Goal: Task Accomplishment & Management: Complete application form

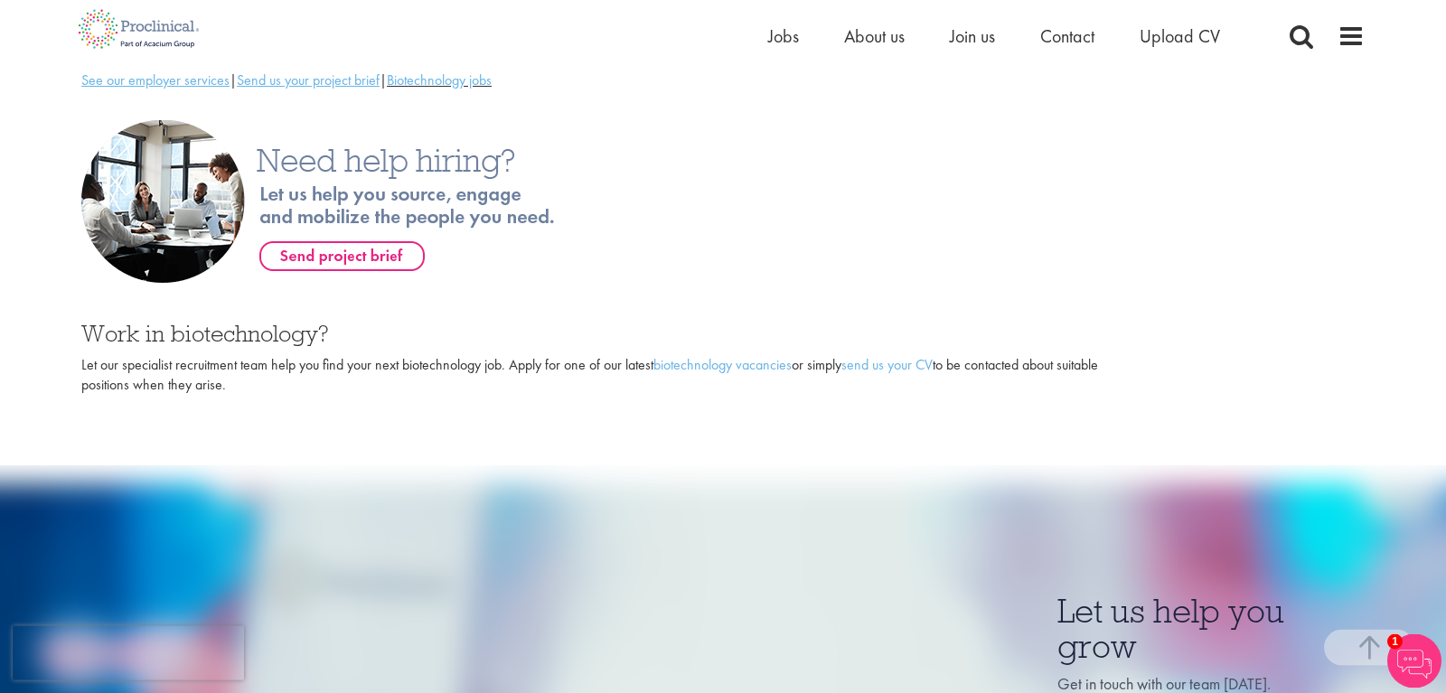
scroll to position [608, 0]
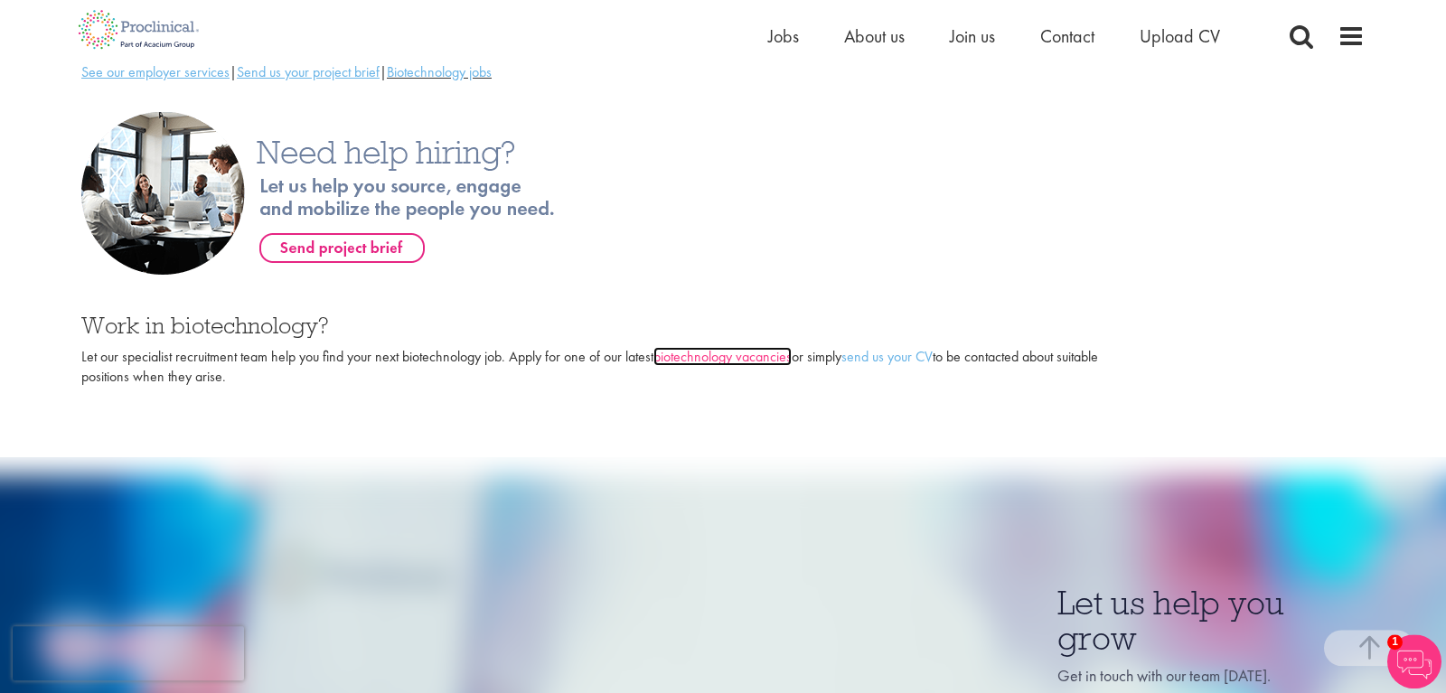
click at [712, 347] on link "biotechnology vacancies" at bounding box center [723, 356] width 138 height 19
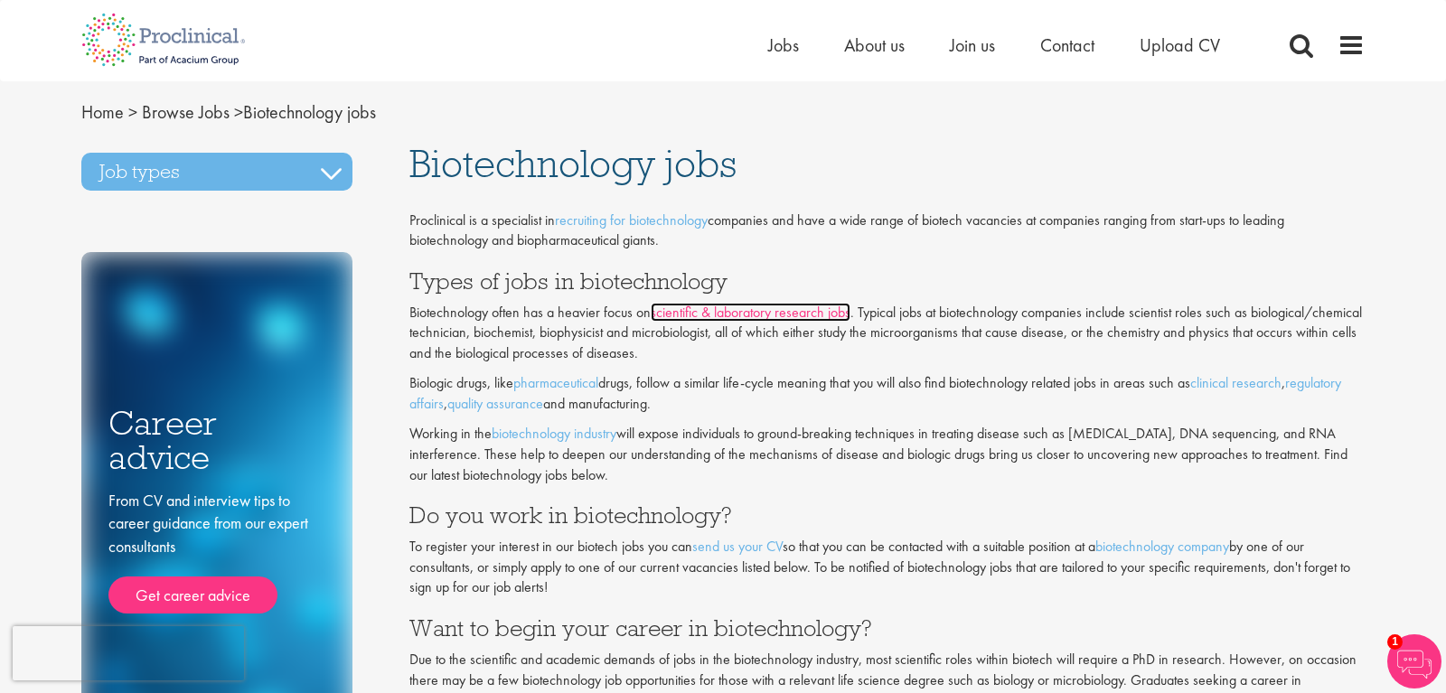
click at [771, 316] on link "scientific & laboratory research jobs" at bounding box center [751, 312] width 200 height 19
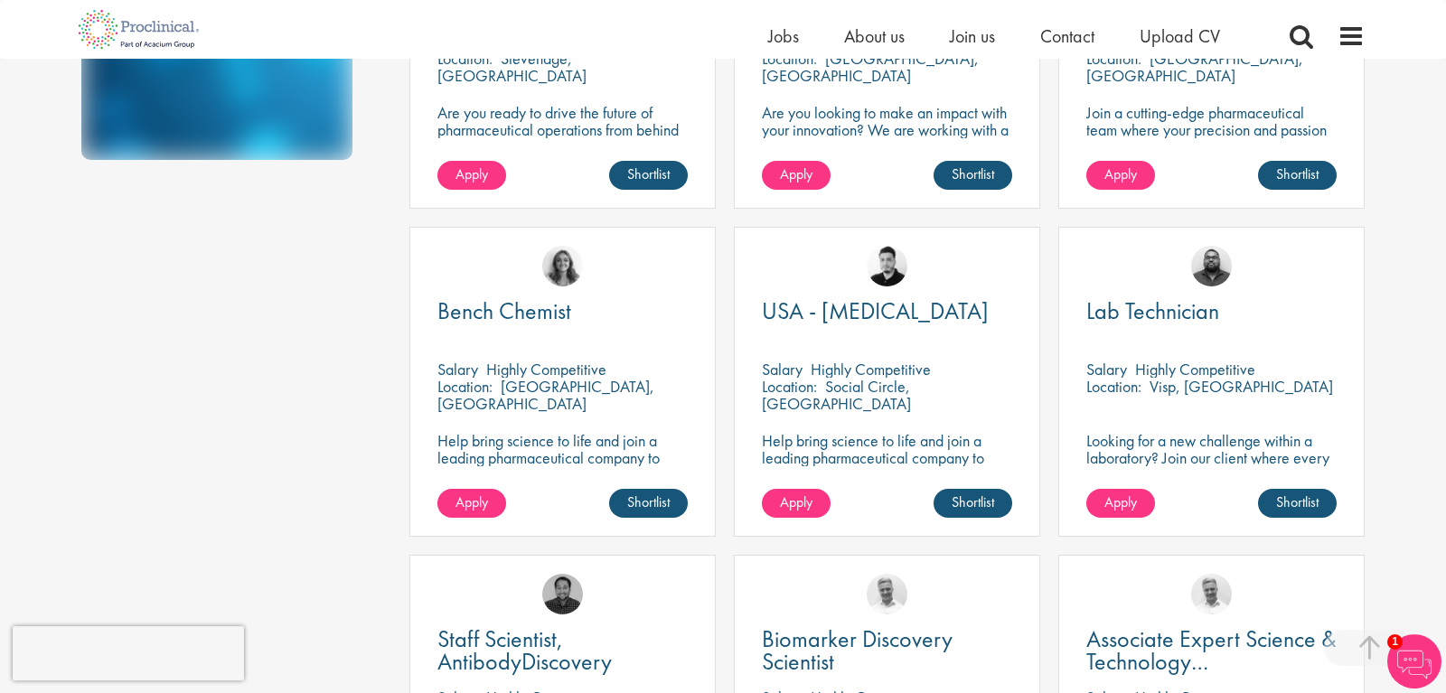
scroll to position [558, 0]
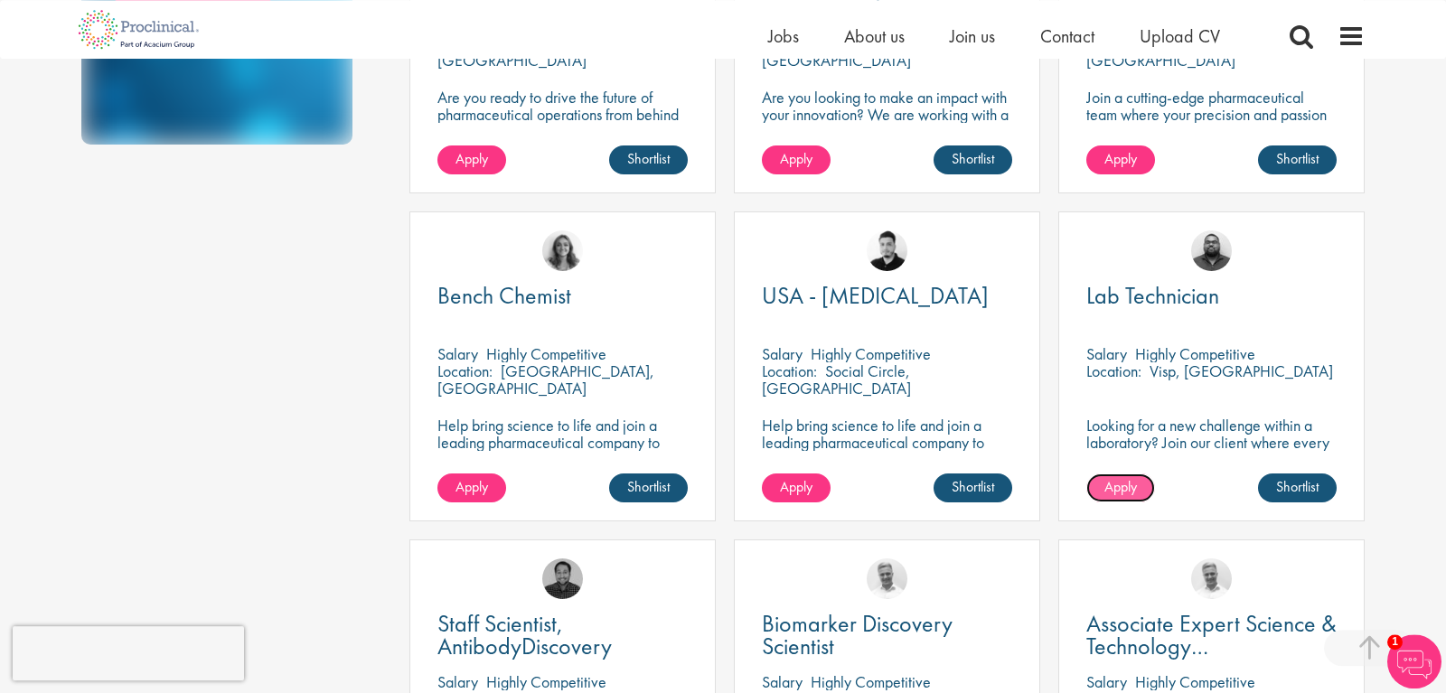
click at [1115, 494] on span "Apply" at bounding box center [1121, 486] width 33 height 19
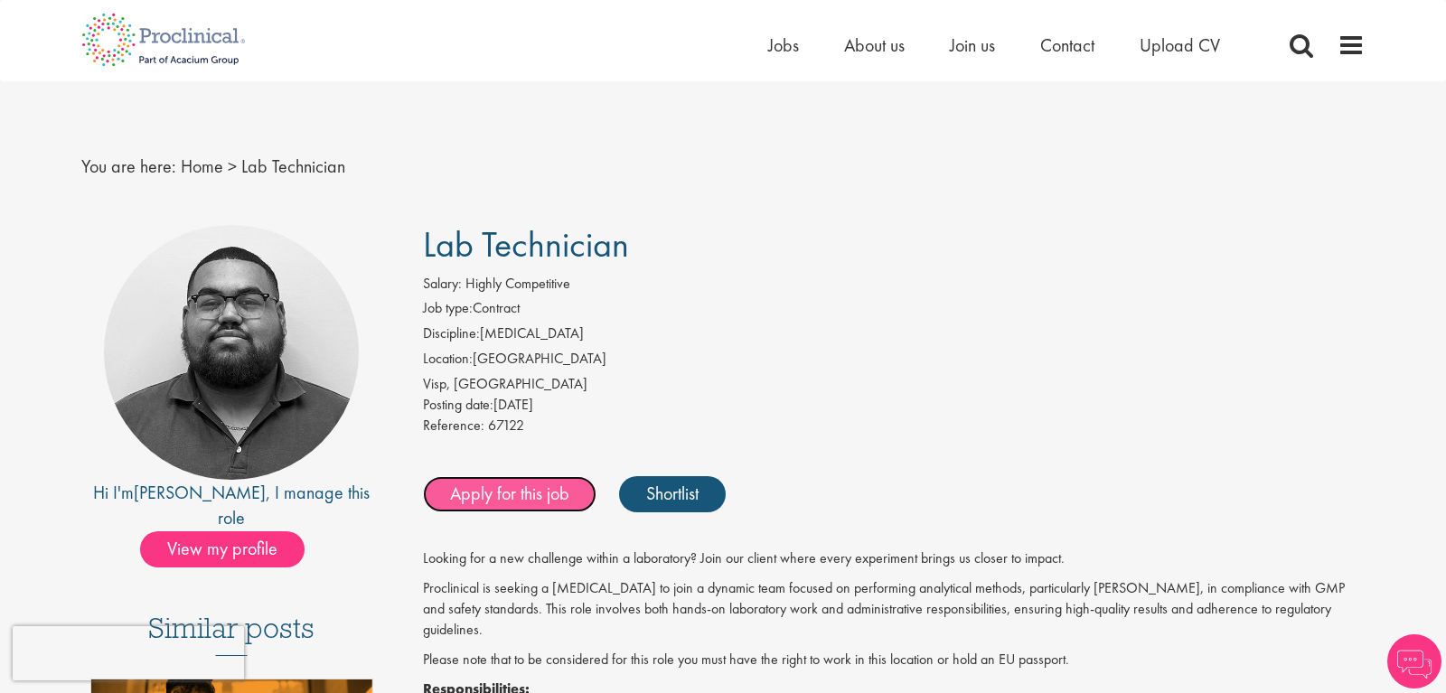
click at [517, 498] on link "Apply for this job" at bounding box center [510, 494] width 174 height 36
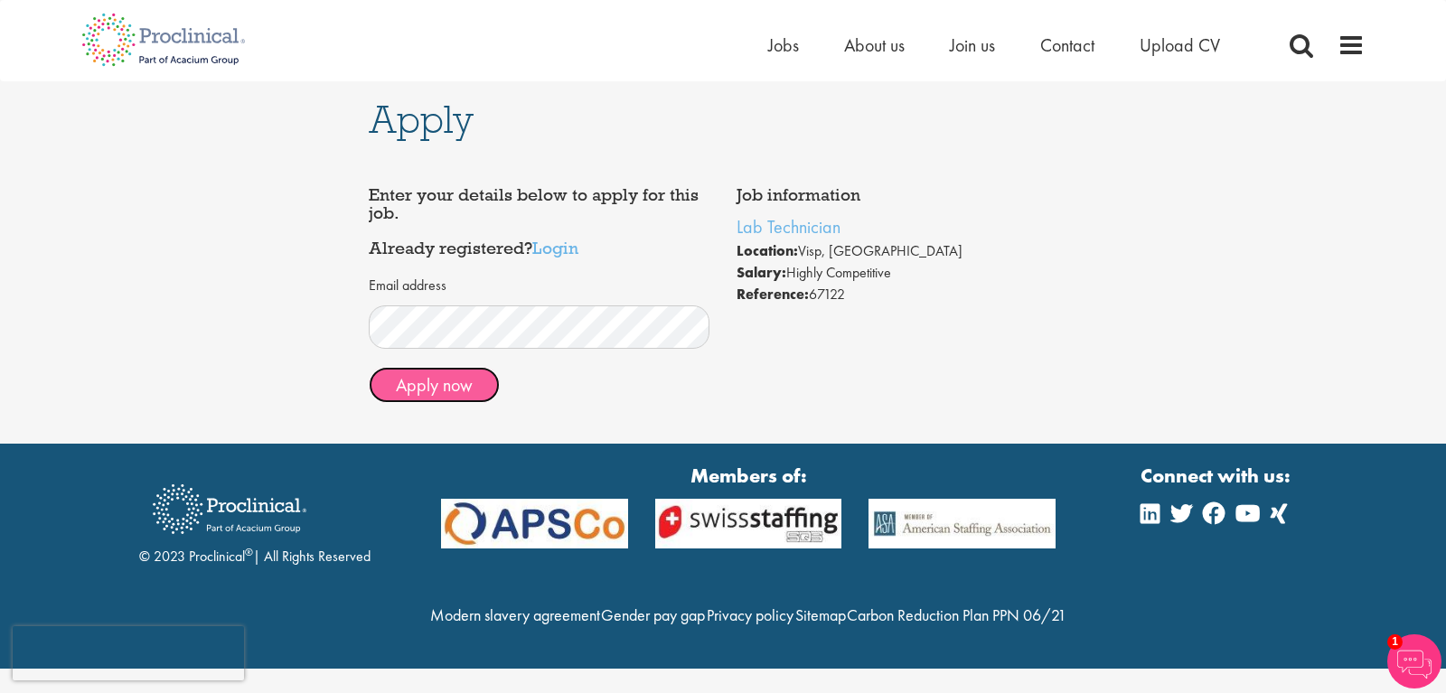
click at [434, 381] on button "Apply now" at bounding box center [434, 385] width 131 height 36
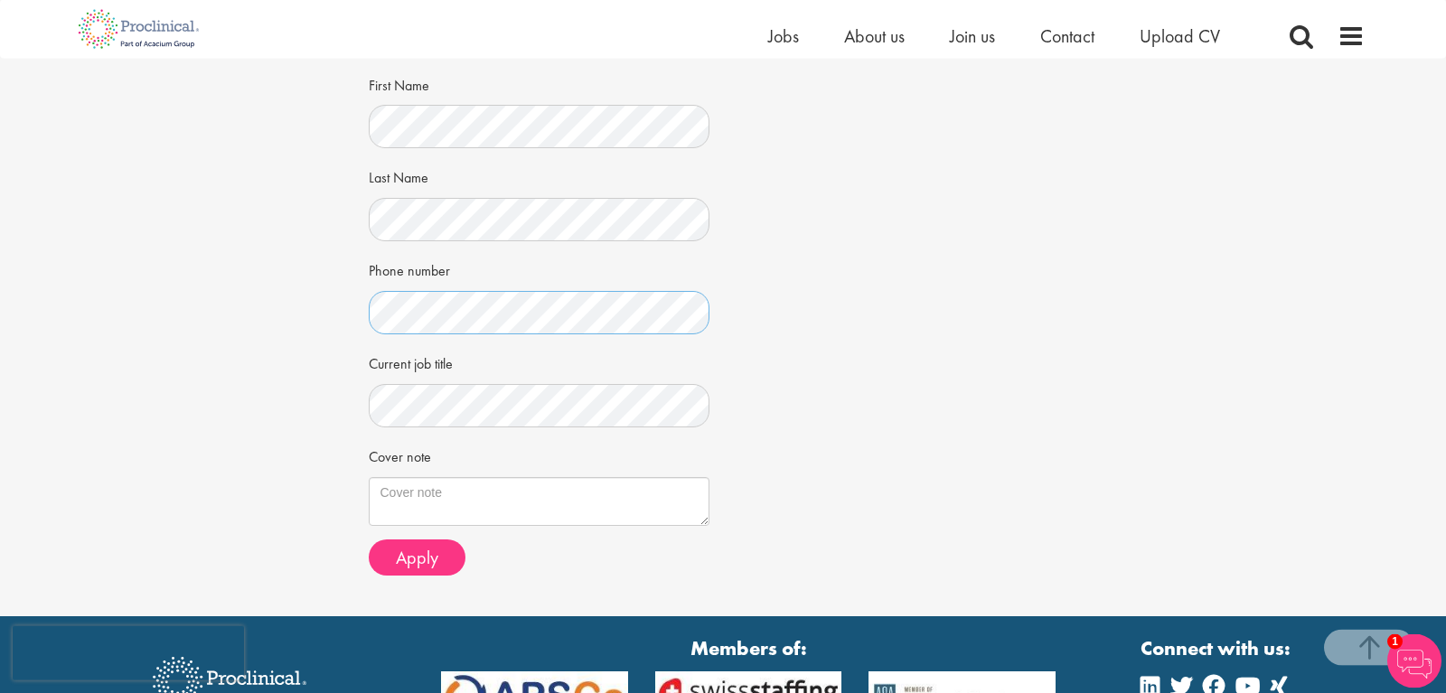
scroll to position [292, 0]
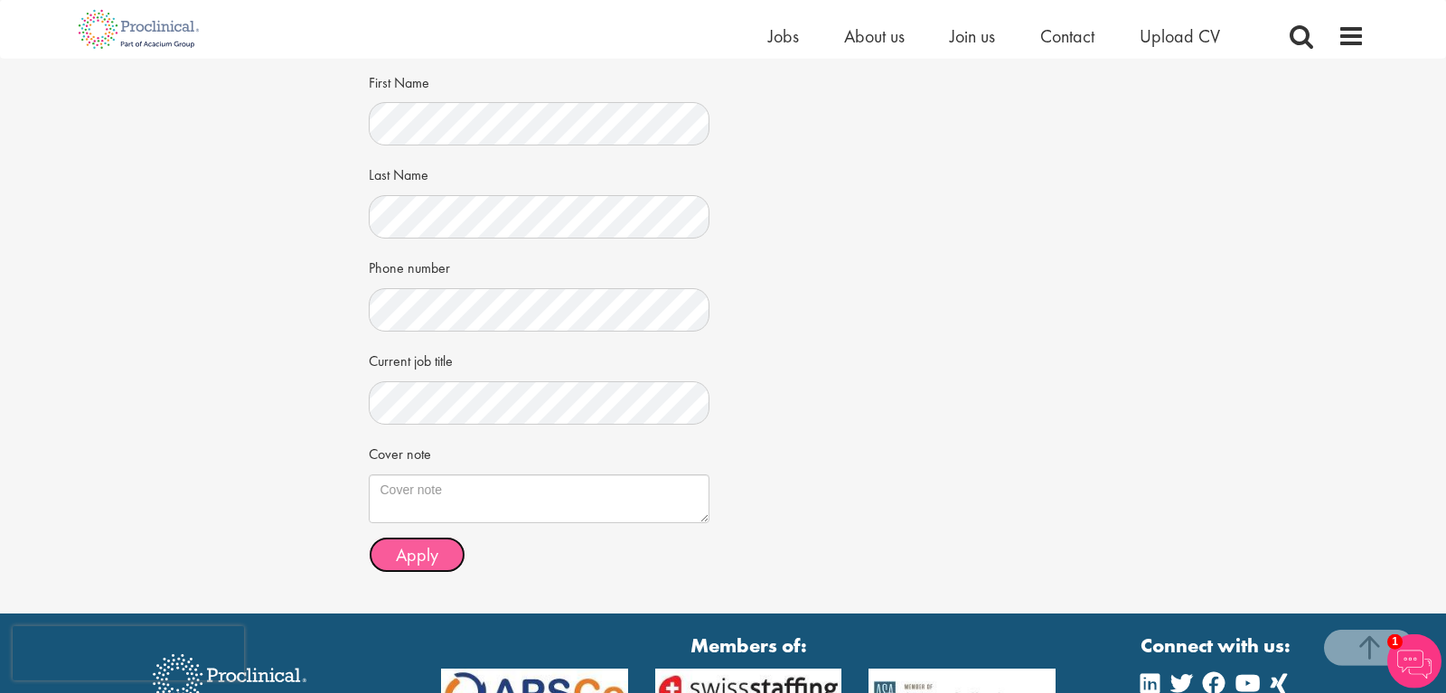
click at [408, 563] on span "Apply" at bounding box center [417, 555] width 42 height 24
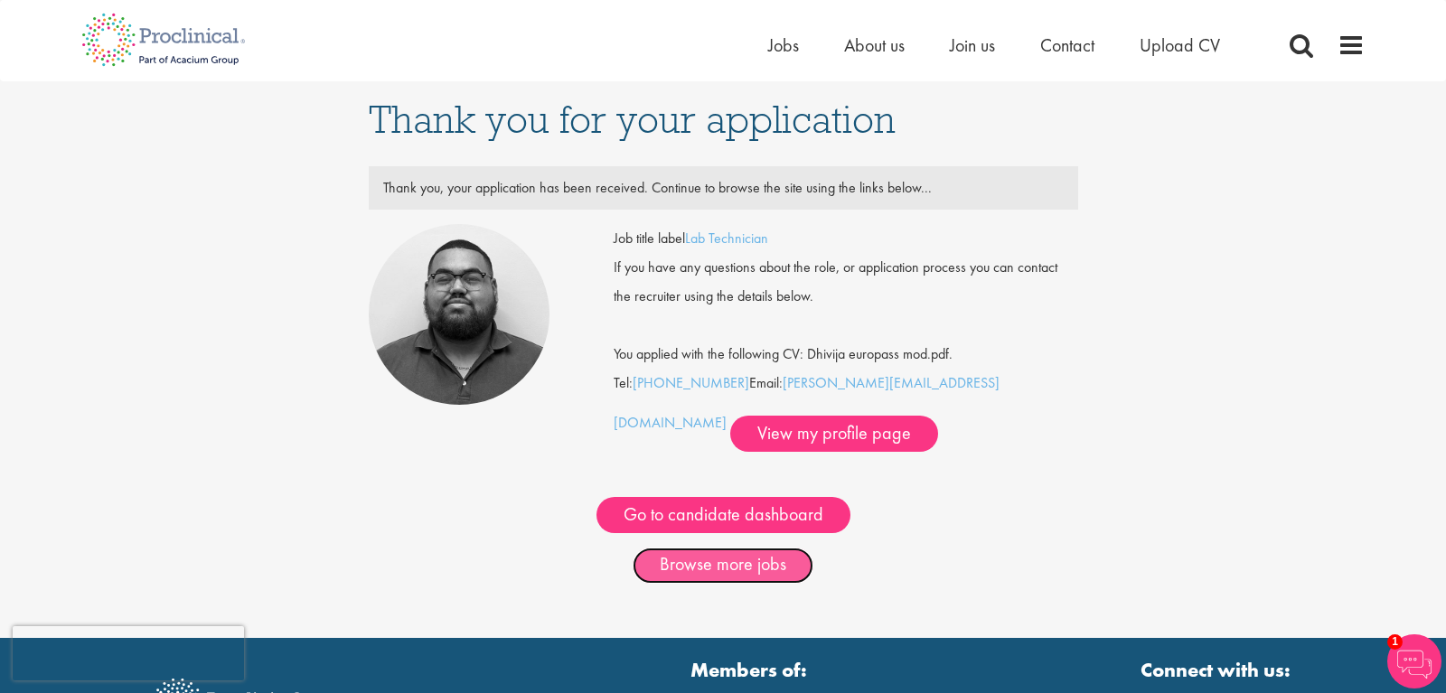
click at [686, 569] on link "Browse more jobs" at bounding box center [723, 566] width 181 height 36
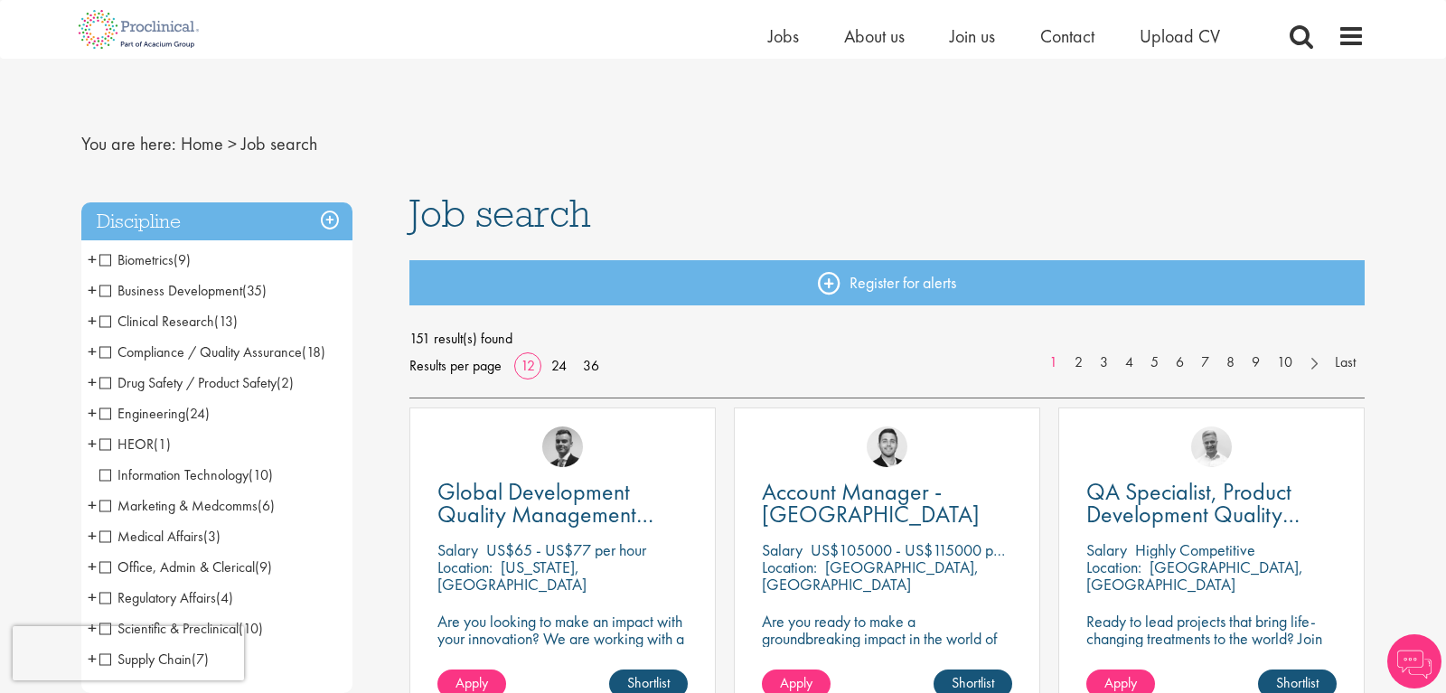
scroll to position [94, 0]
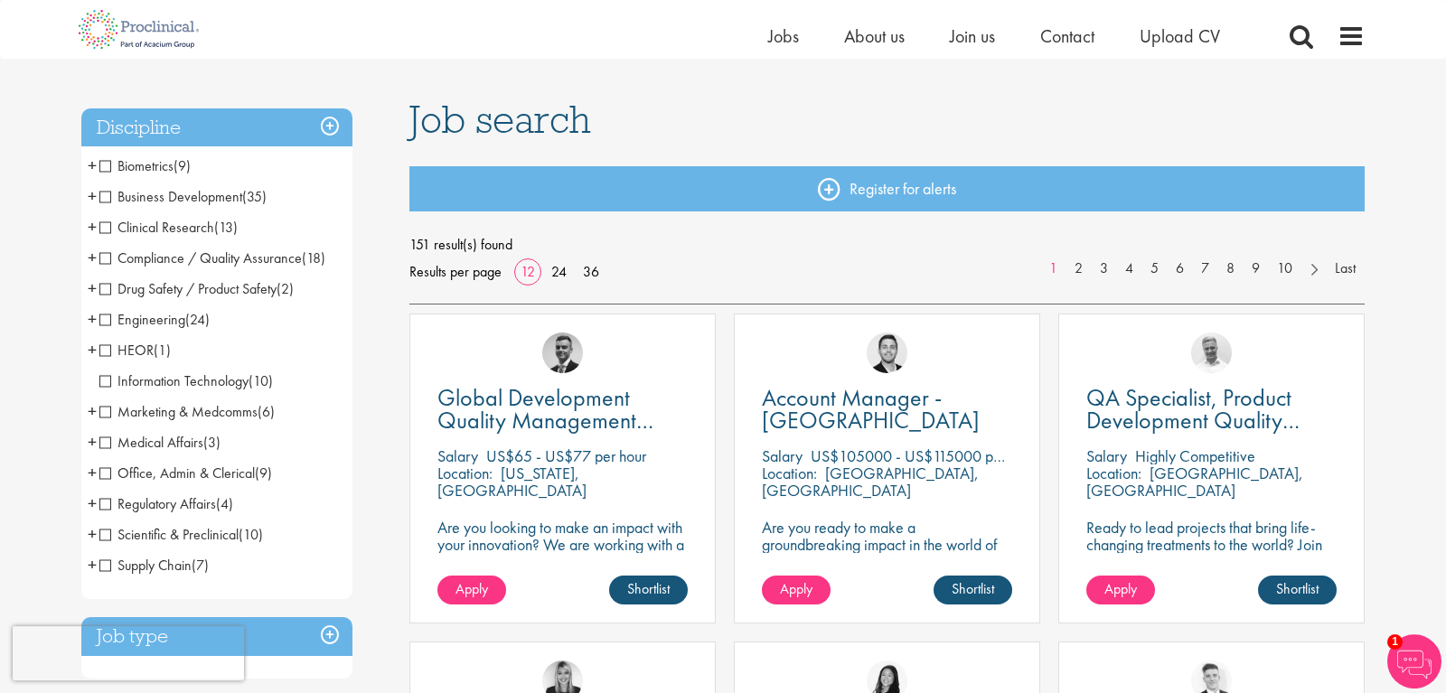
click at [102, 222] on span "Clinical Research" at bounding box center [156, 227] width 115 height 19
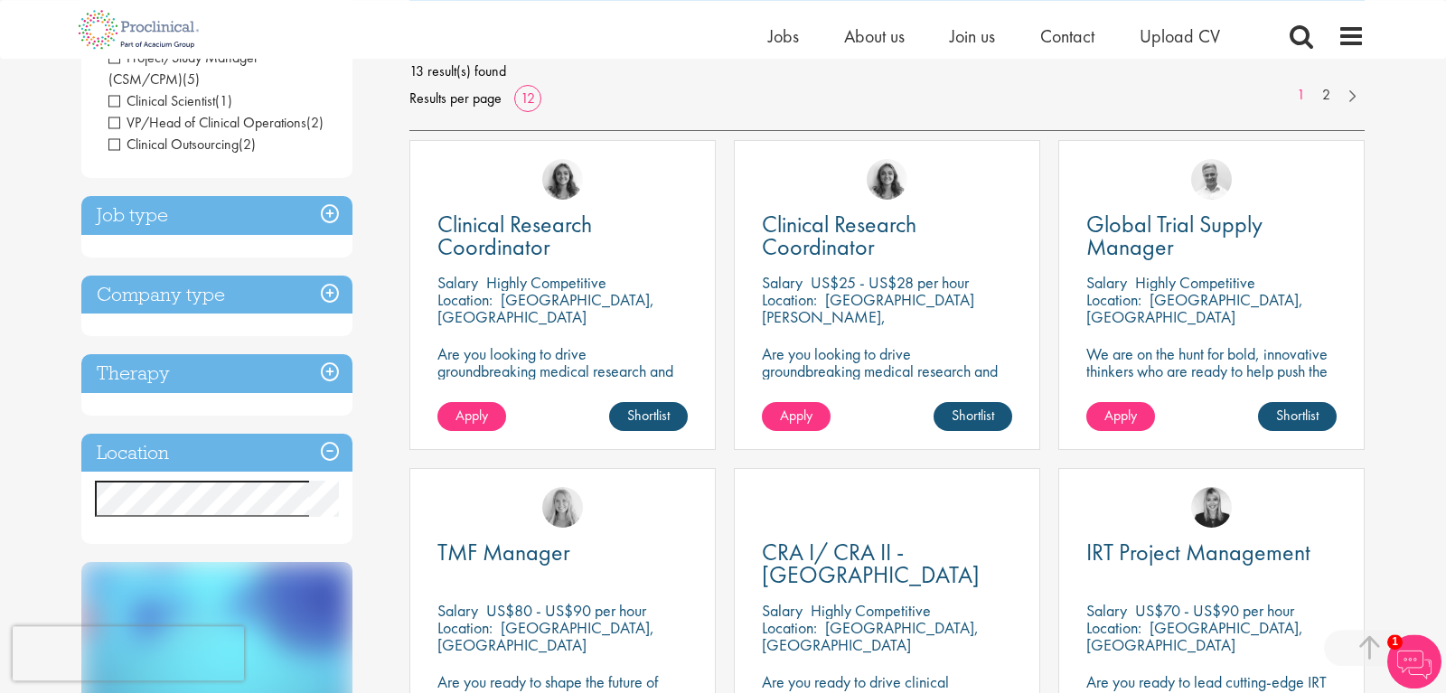
scroll to position [134, 0]
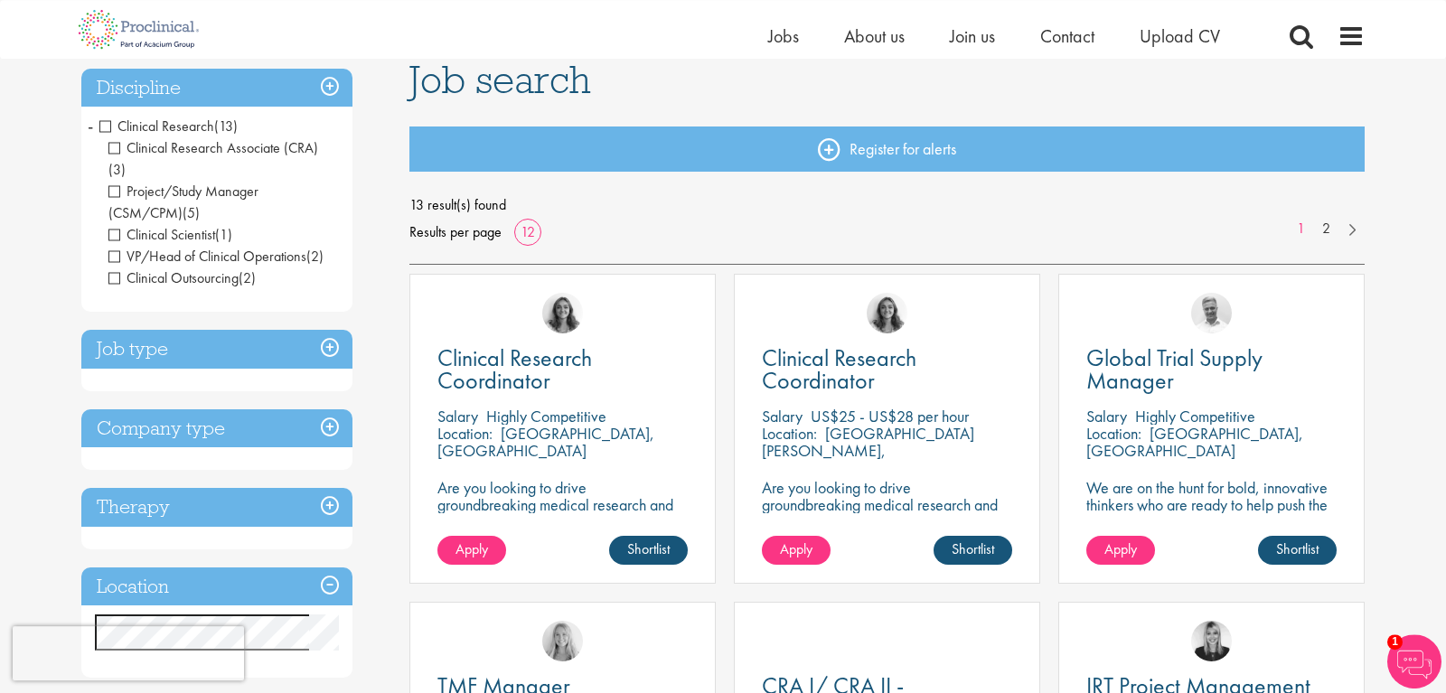
click at [107, 125] on span "Clinical Research" at bounding box center [156, 126] width 115 height 19
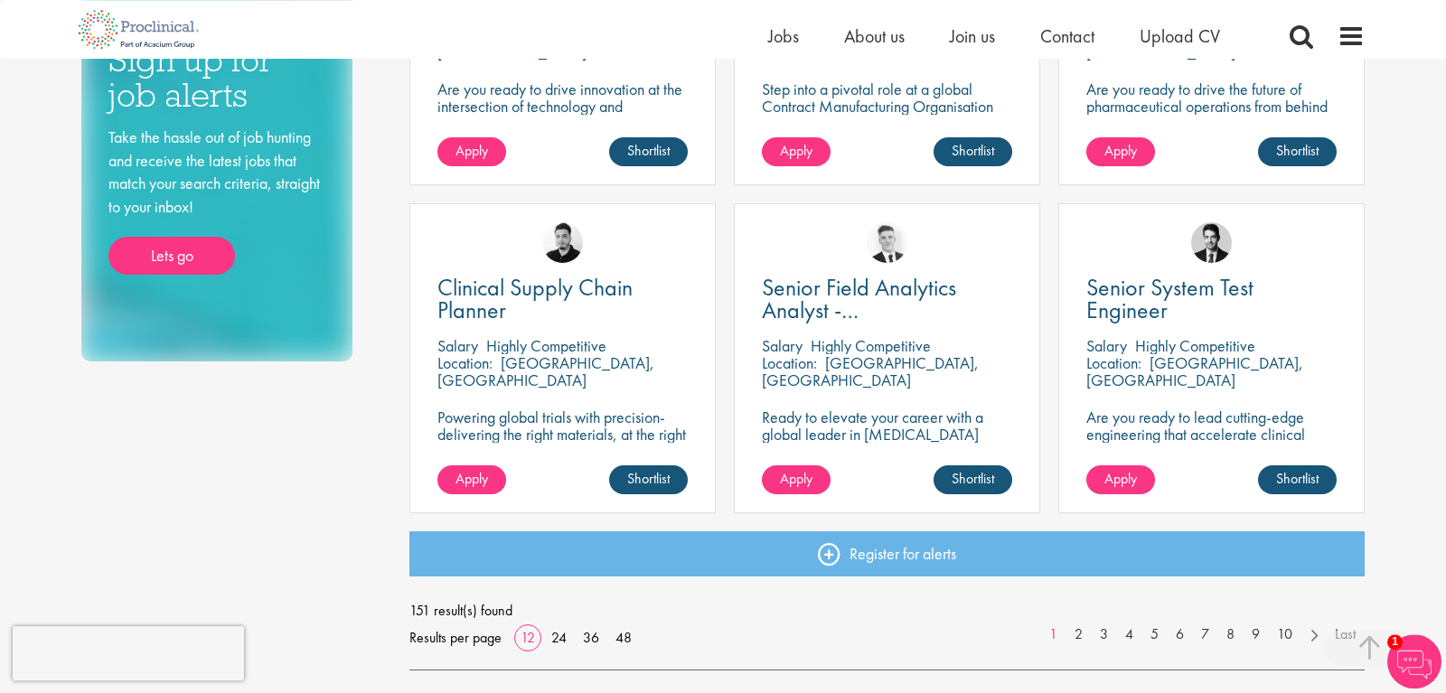
scroll to position [1246, 0]
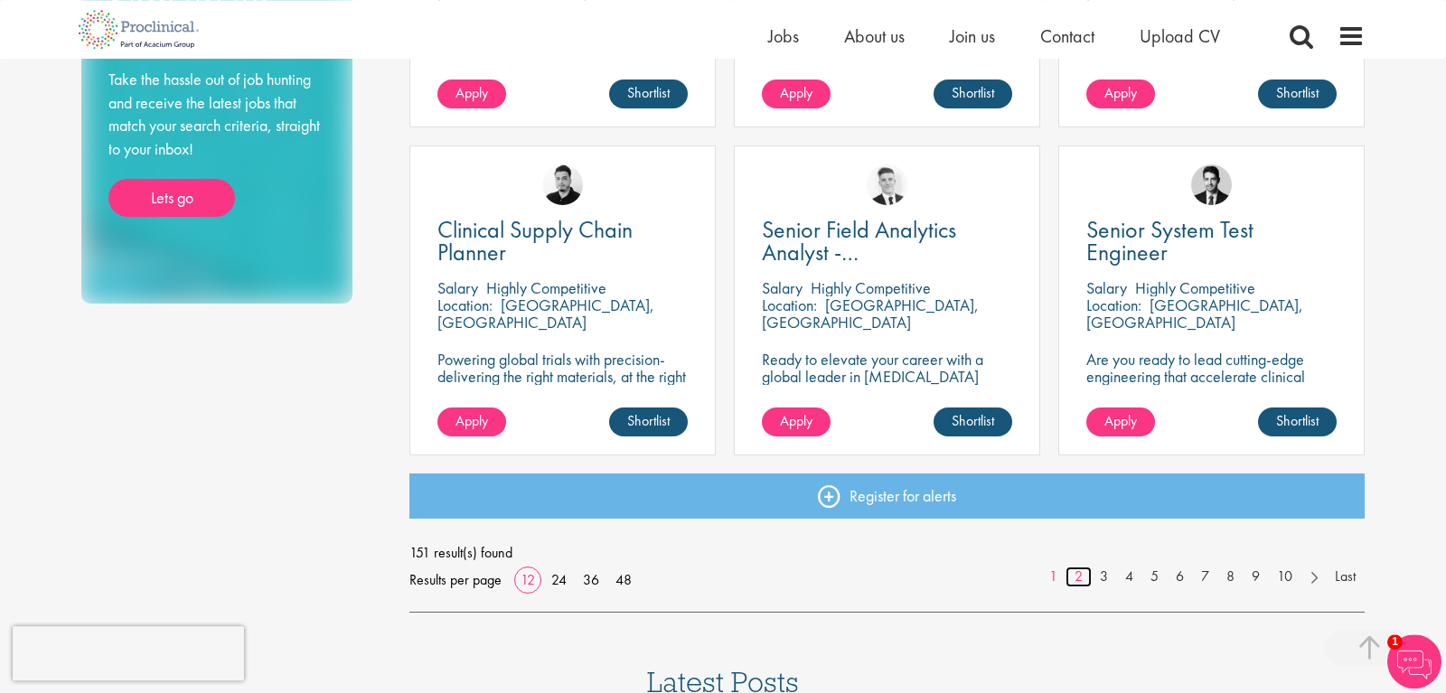
click at [1077, 579] on link "2" at bounding box center [1079, 577] width 26 height 21
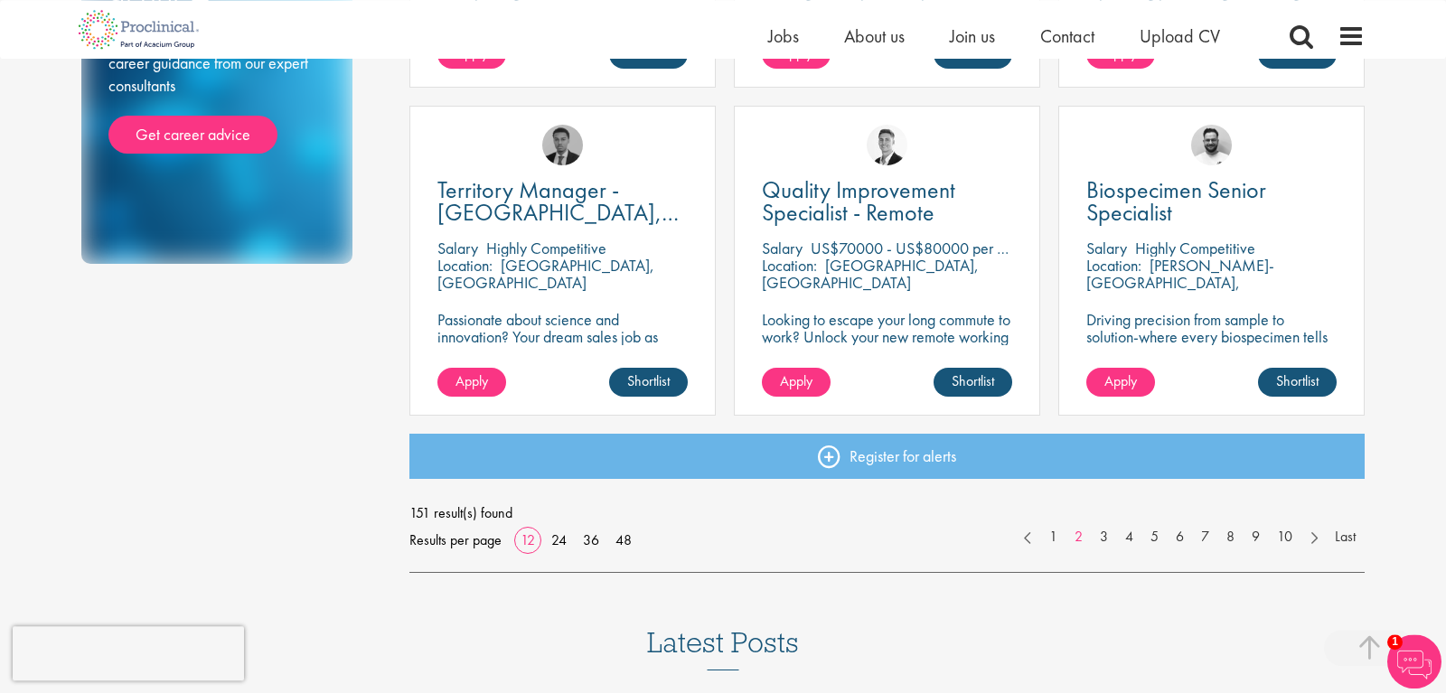
scroll to position [1293, 0]
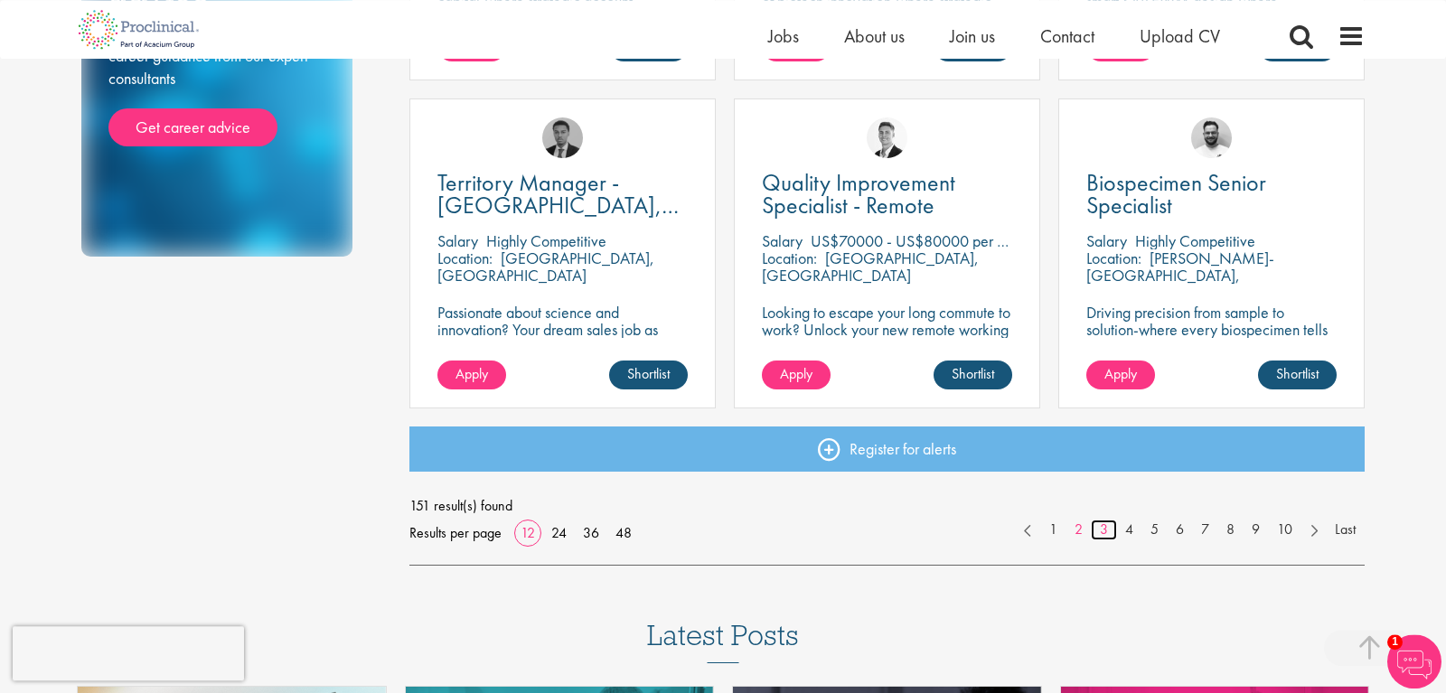
click at [1105, 530] on link "3" at bounding box center [1104, 530] width 26 height 21
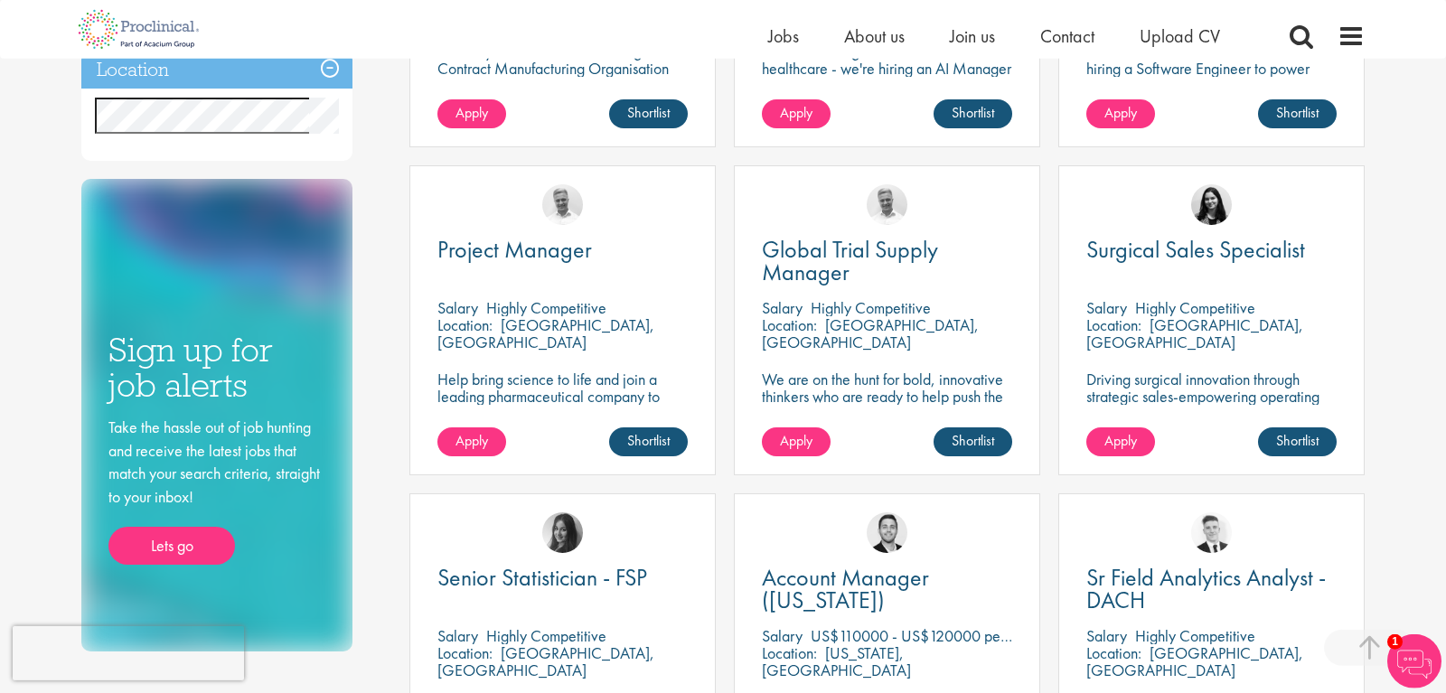
scroll to position [908, 0]
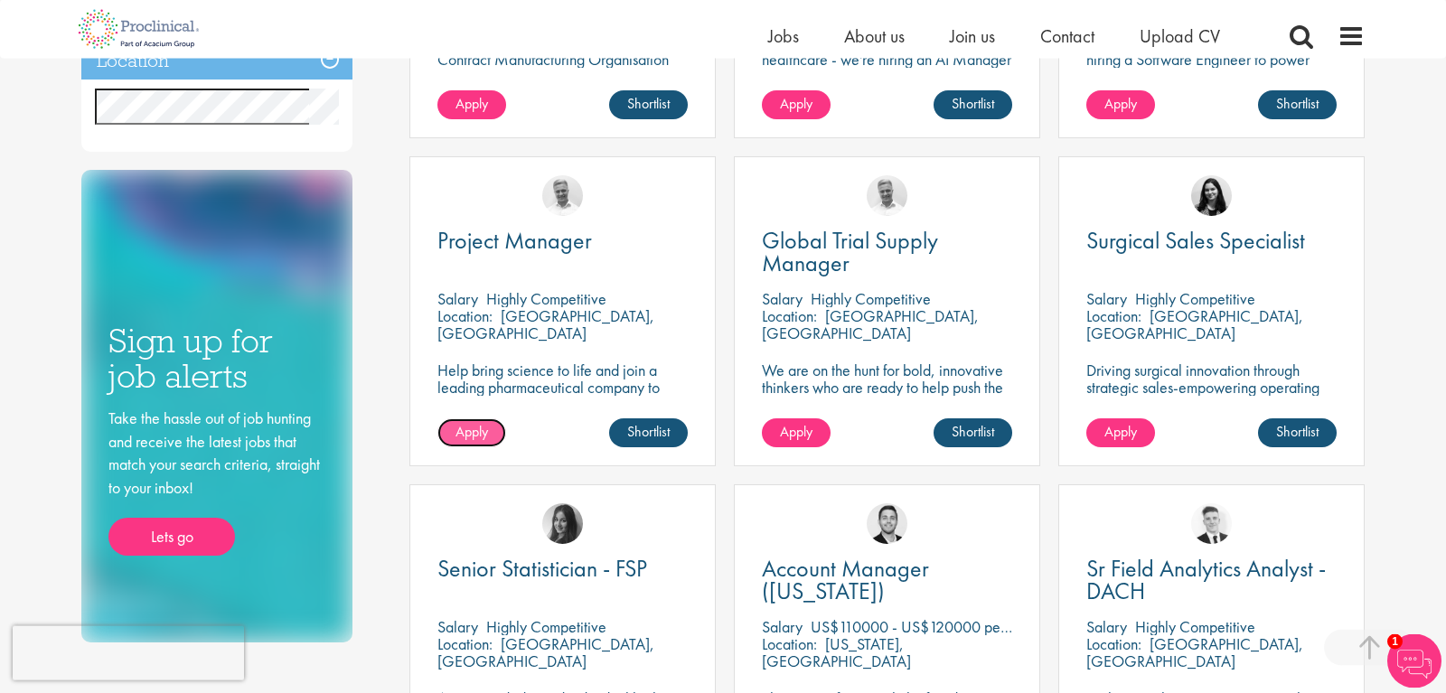
click at [477, 440] on span "Apply" at bounding box center [472, 431] width 33 height 19
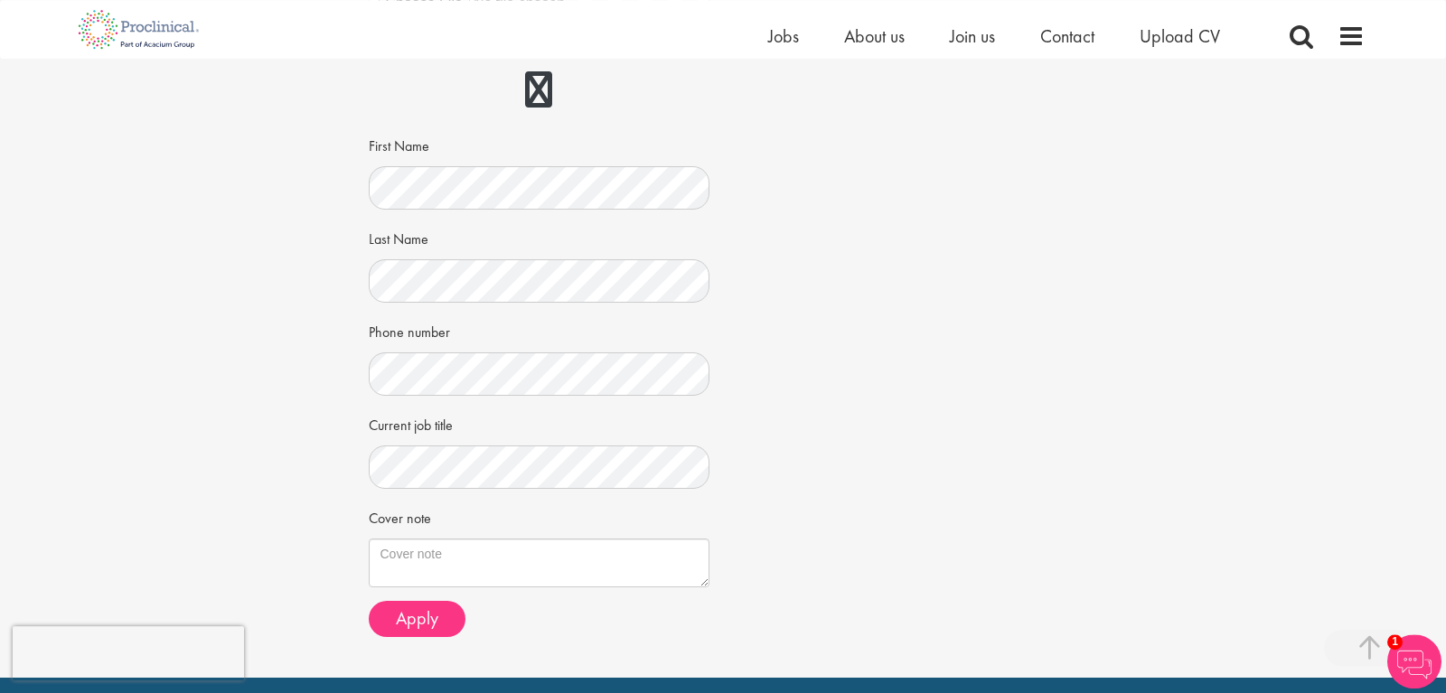
scroll to position [320, 0]
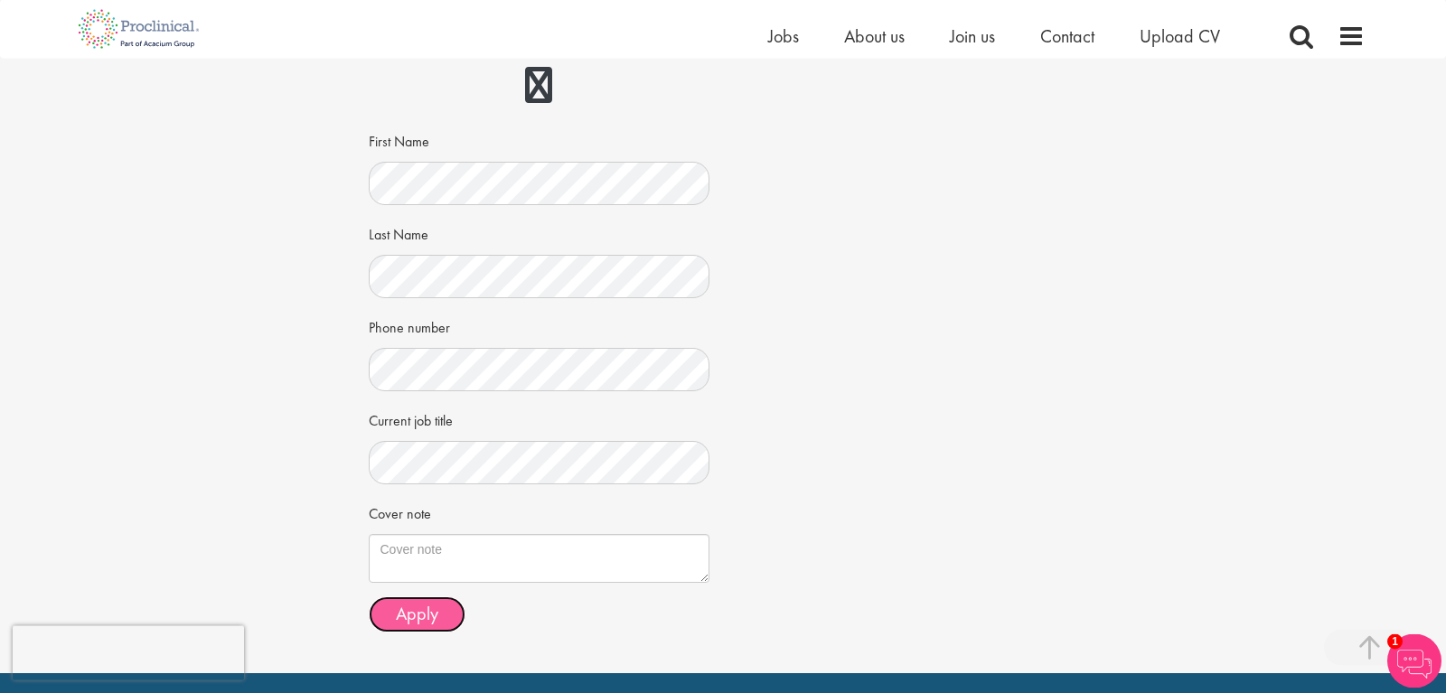
click at [429, 609] on span "Apply" at bounding box center [417, 614] width 42 height 24
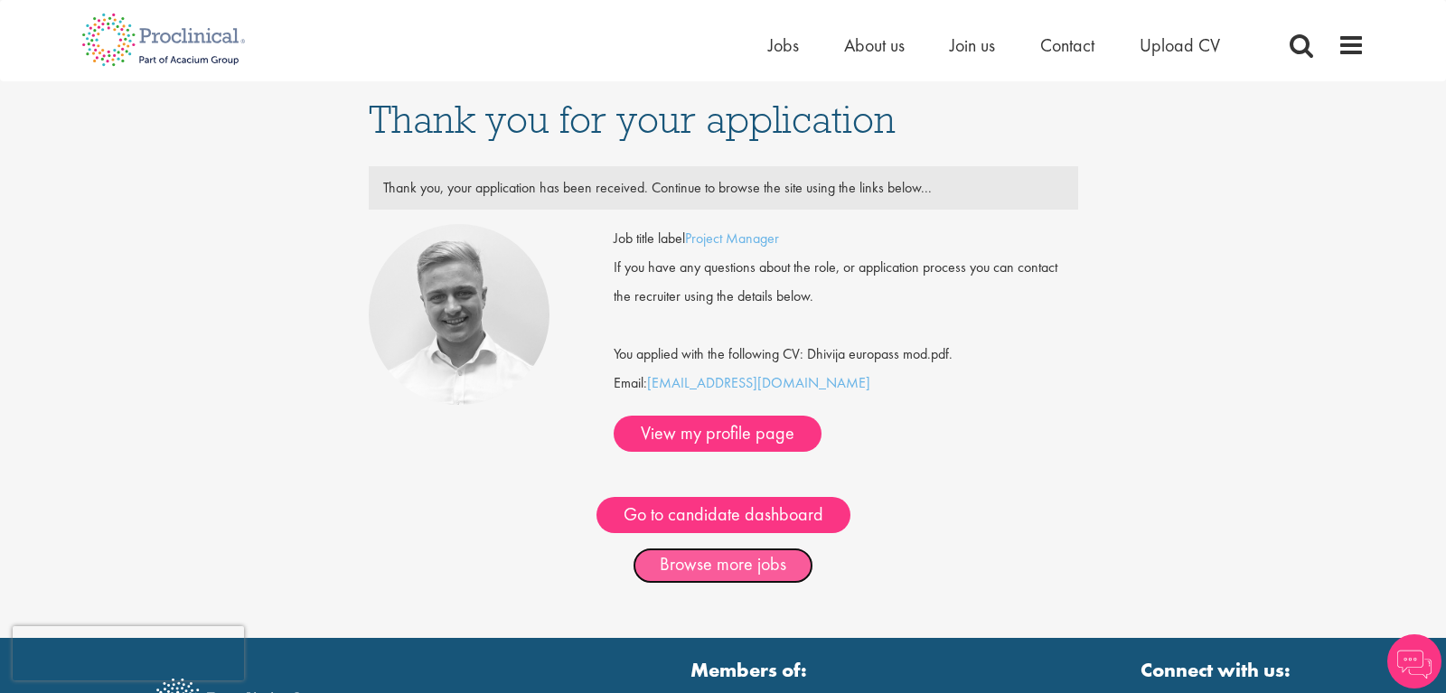
click at [711, 548] on link "Browse more jobs" at bounding box center [723, 566] width 181 height 36
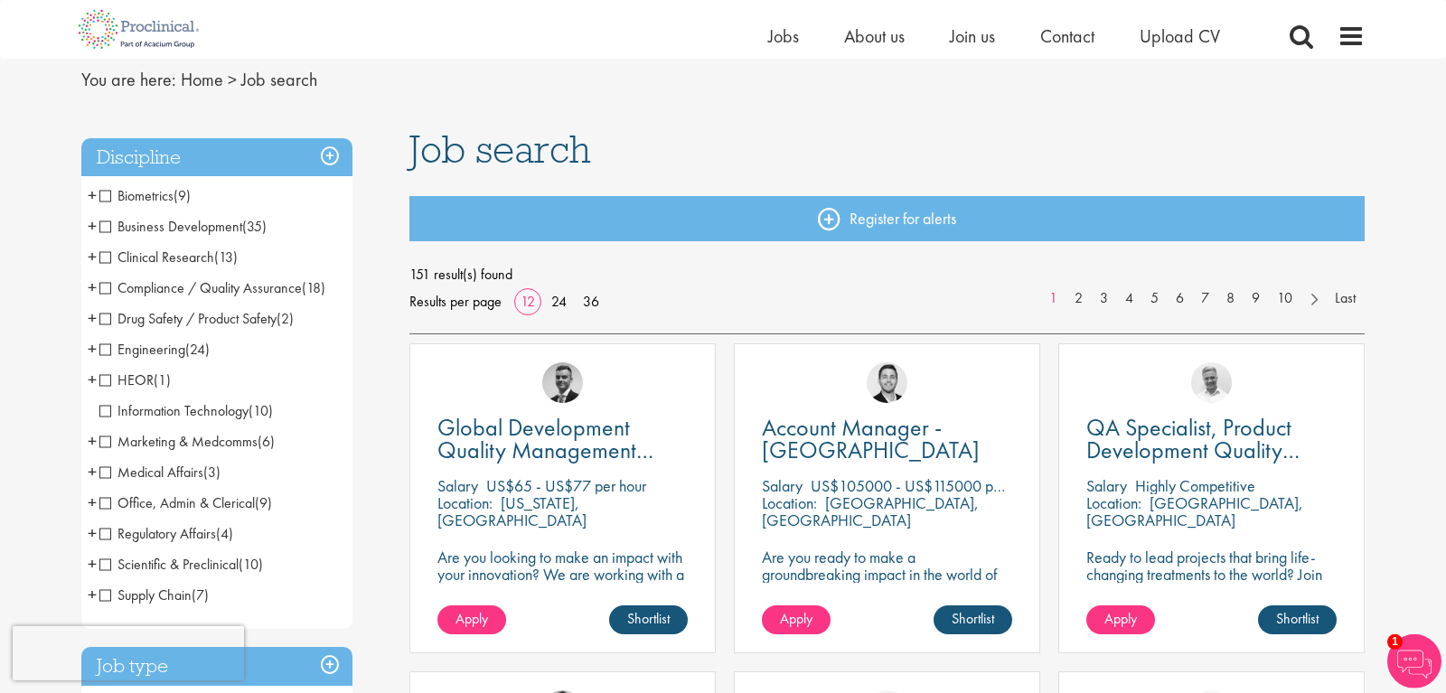
scroll to position [61, 0]
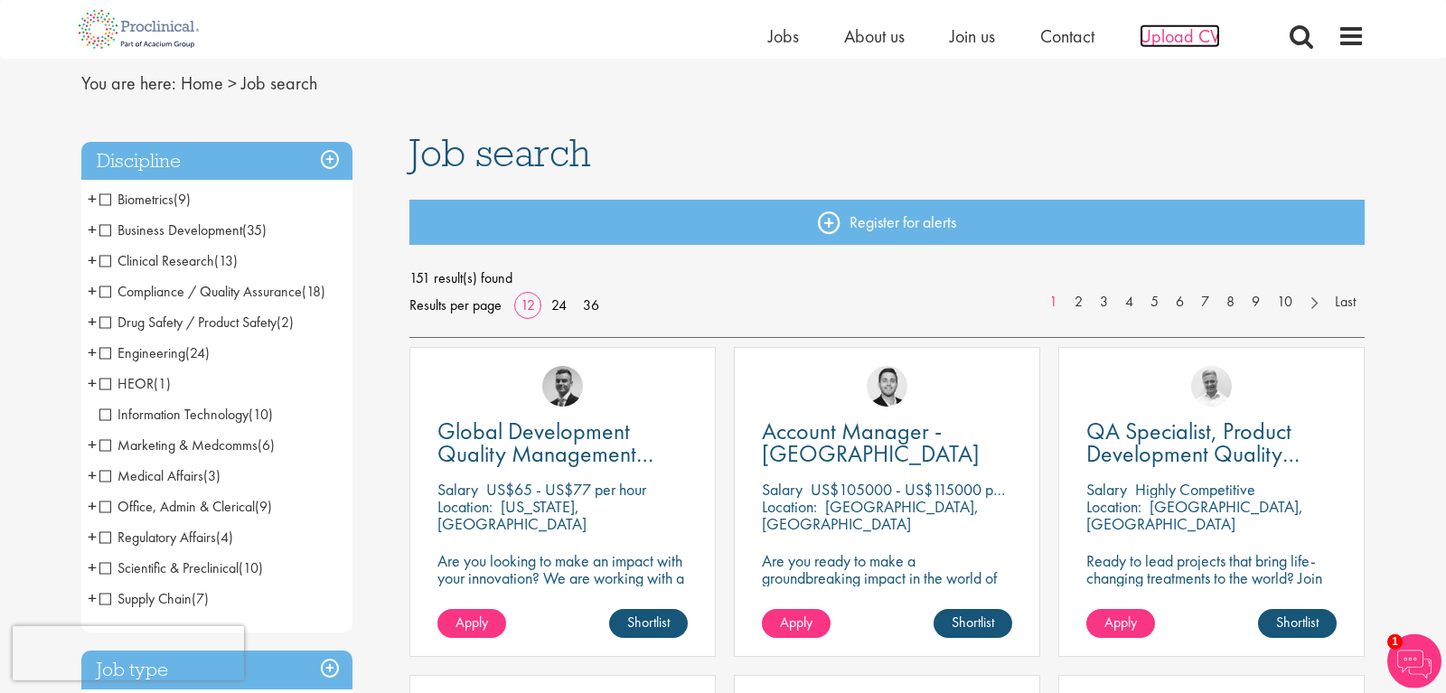
click at [1170, 35] on span "Upload CV" at bounding box center [1180, 36] width 80 height 24
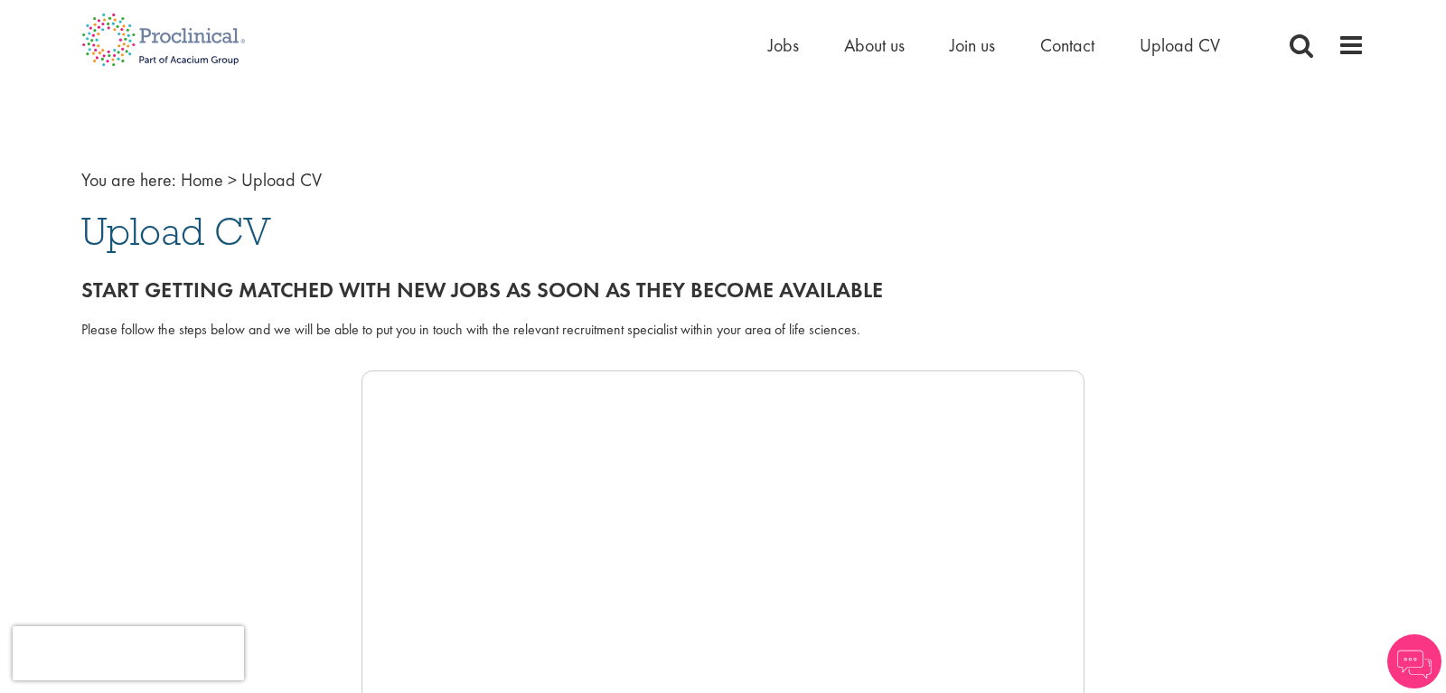
click at [598, 409] on iframe at bounding box center [723, 642] width 723 height 542
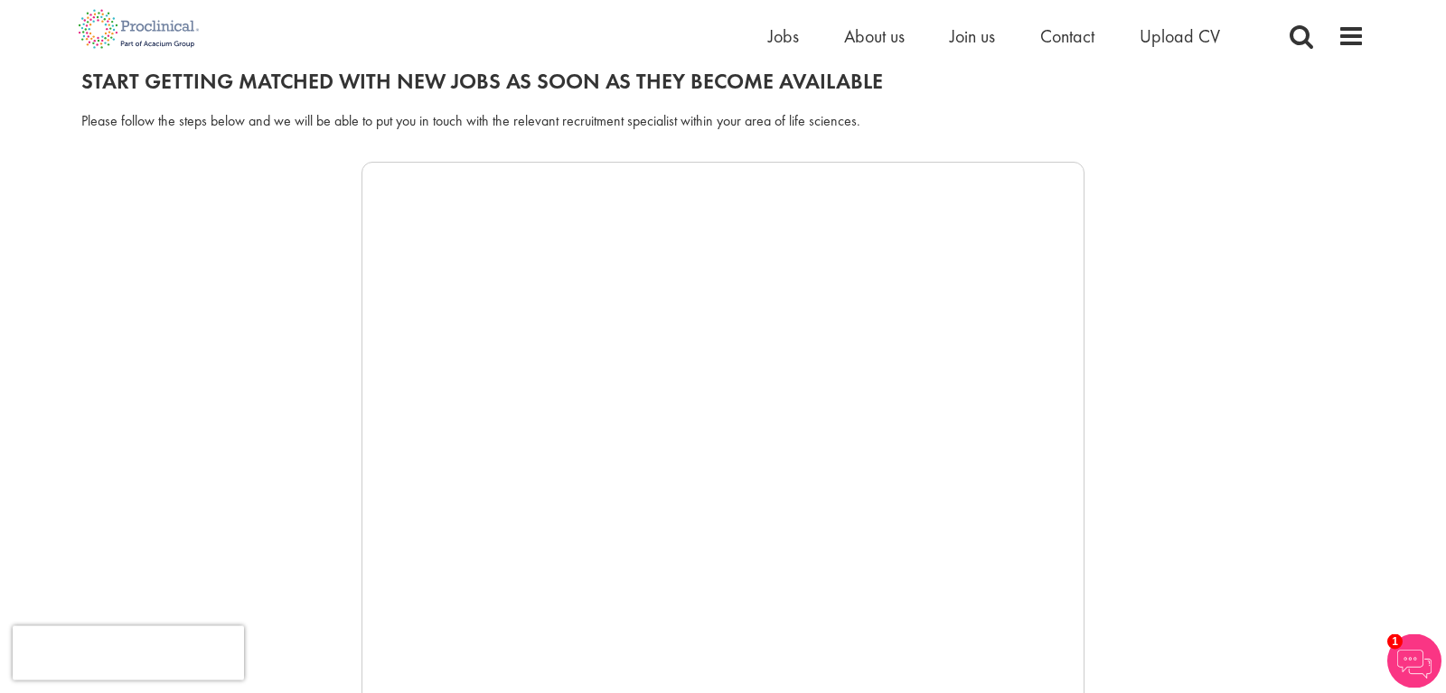
scroll to position [206, 0]
click at [1091, 483] on div at bounding box center [723, 436] width 1284 height 542
click at [1069, 34] on span "Contact" at bounding box center [1067, 36] width 54 height 24
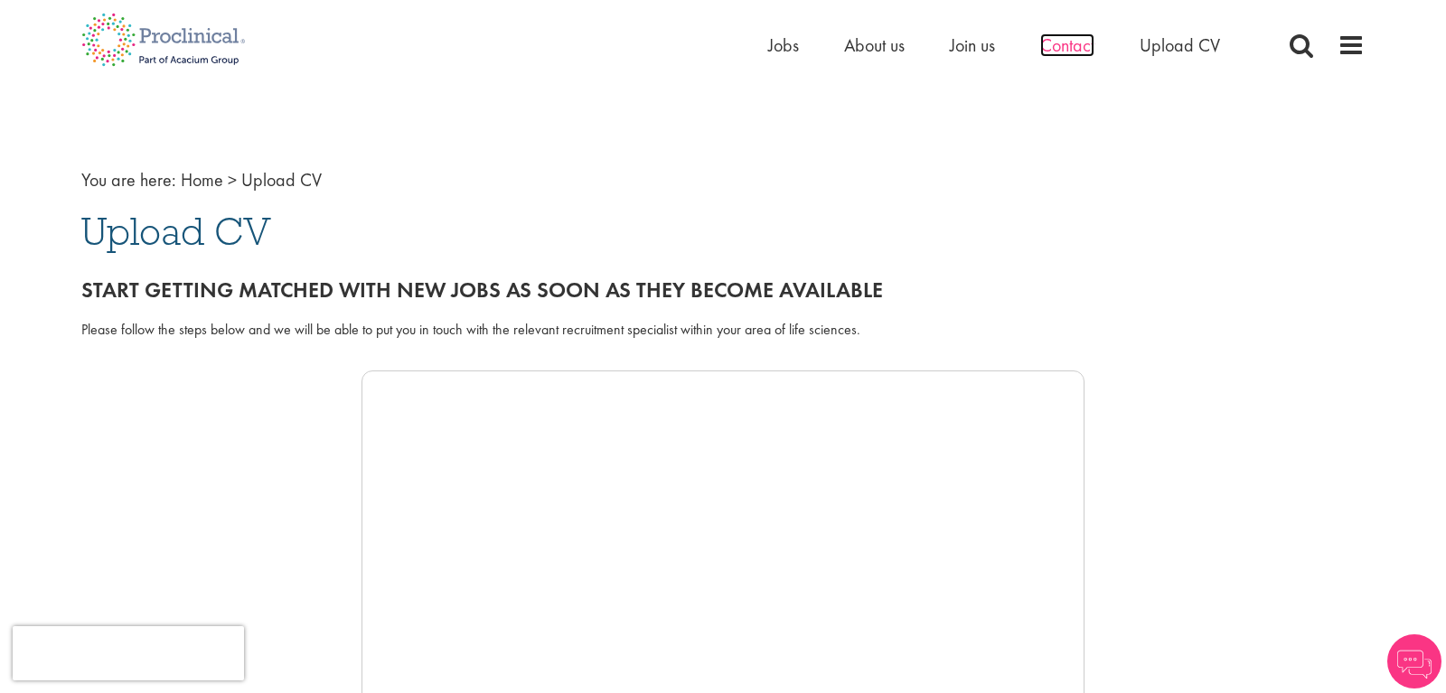
click at [1064, 51] on span "Contact" at bounding box center [1067, 45] width 54 height 24
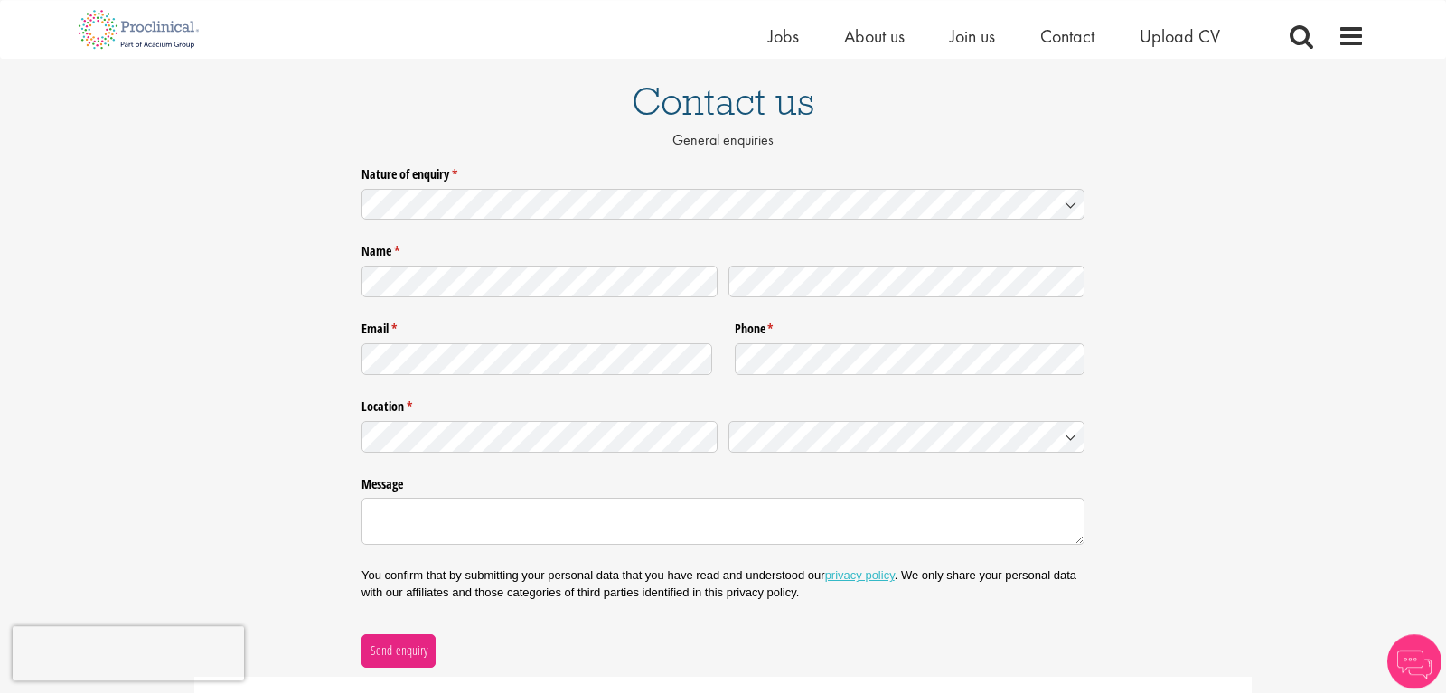
scroll to position [121, 0]
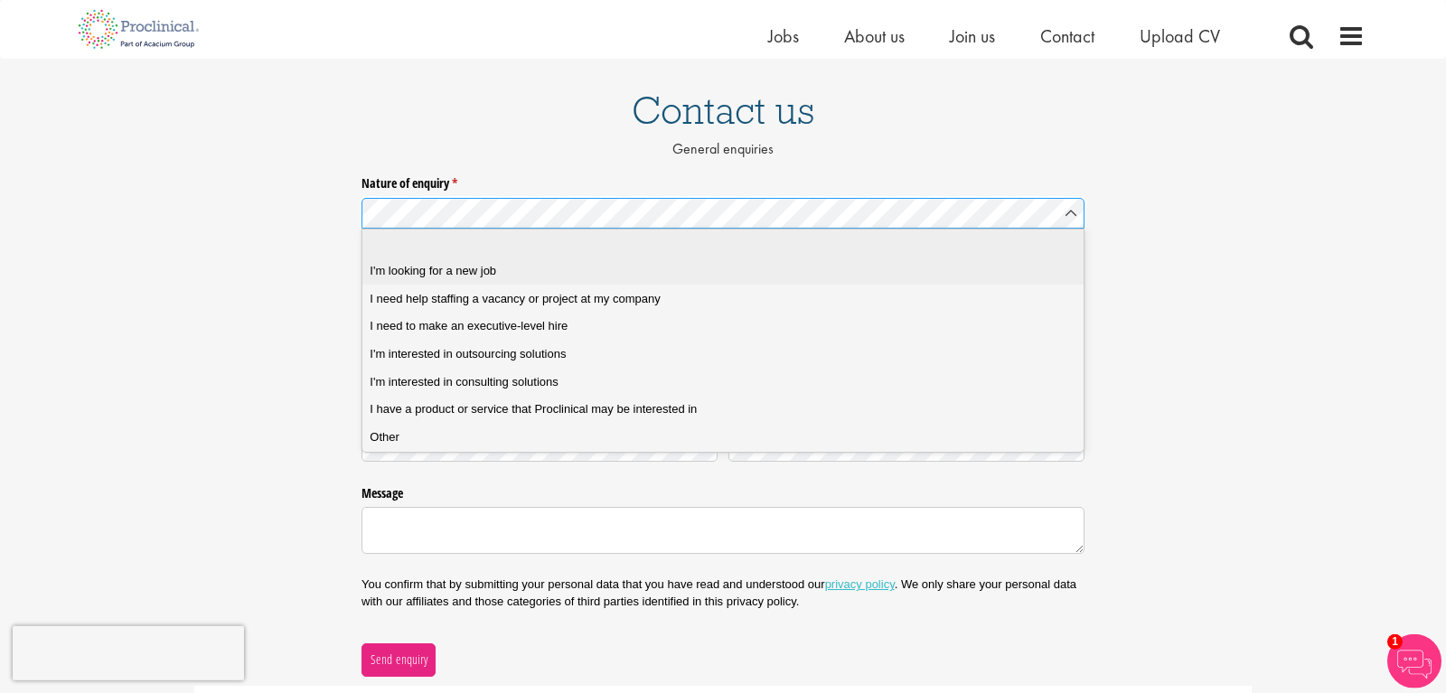
click at [759, 267] on div "I'm looking for a new job" at bounding box center [723, 271] width 706 height 16
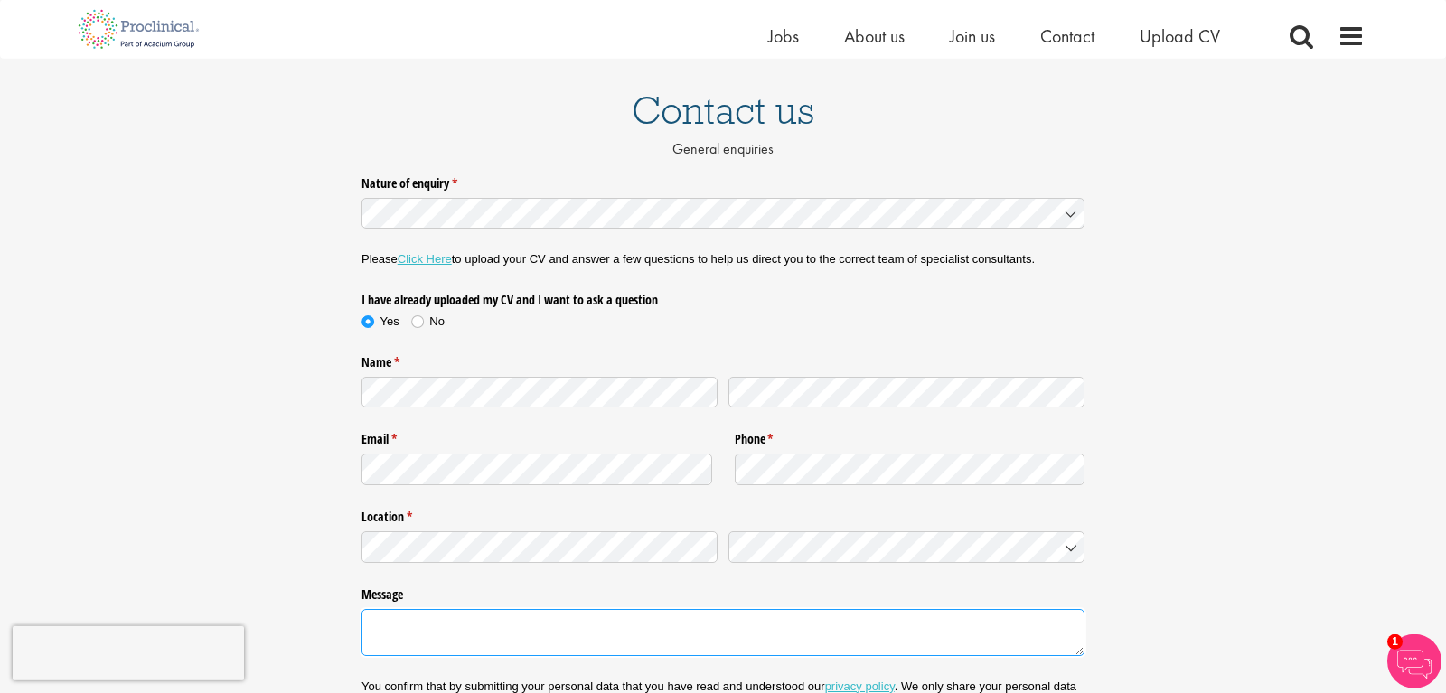
click at [533, 621] on textarea "Message" at bounding box center [723, 632] width 723 height 47
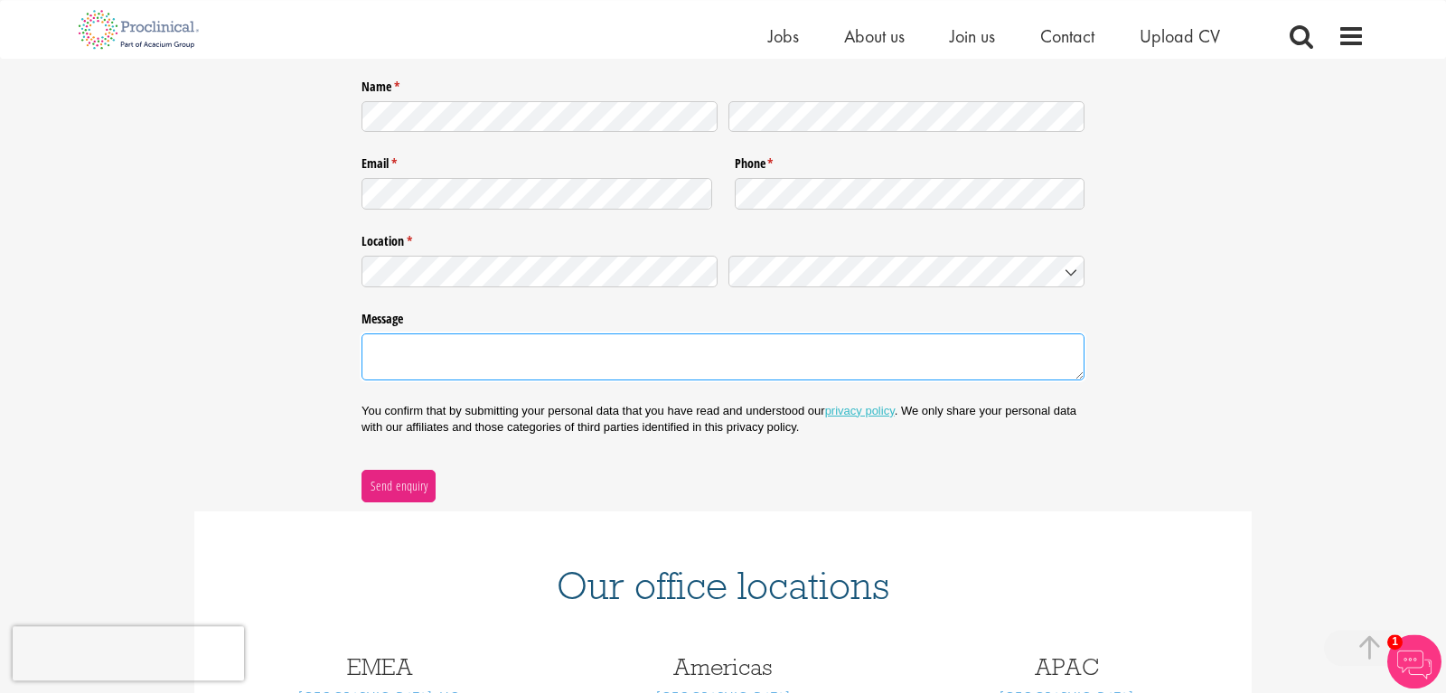
scroll to position [444, 0]
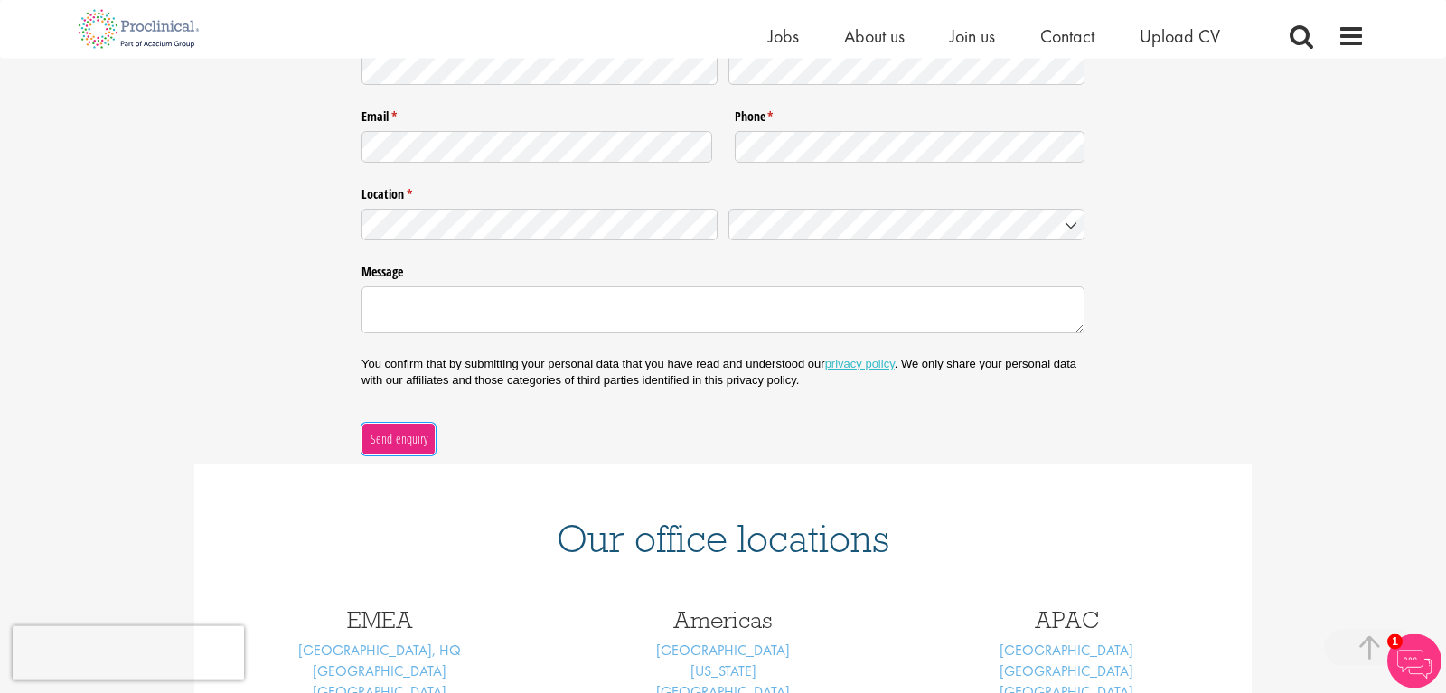
click at [399, 435] on span "Send enquiry" at bounding box center [399, 439] width 59 height 20
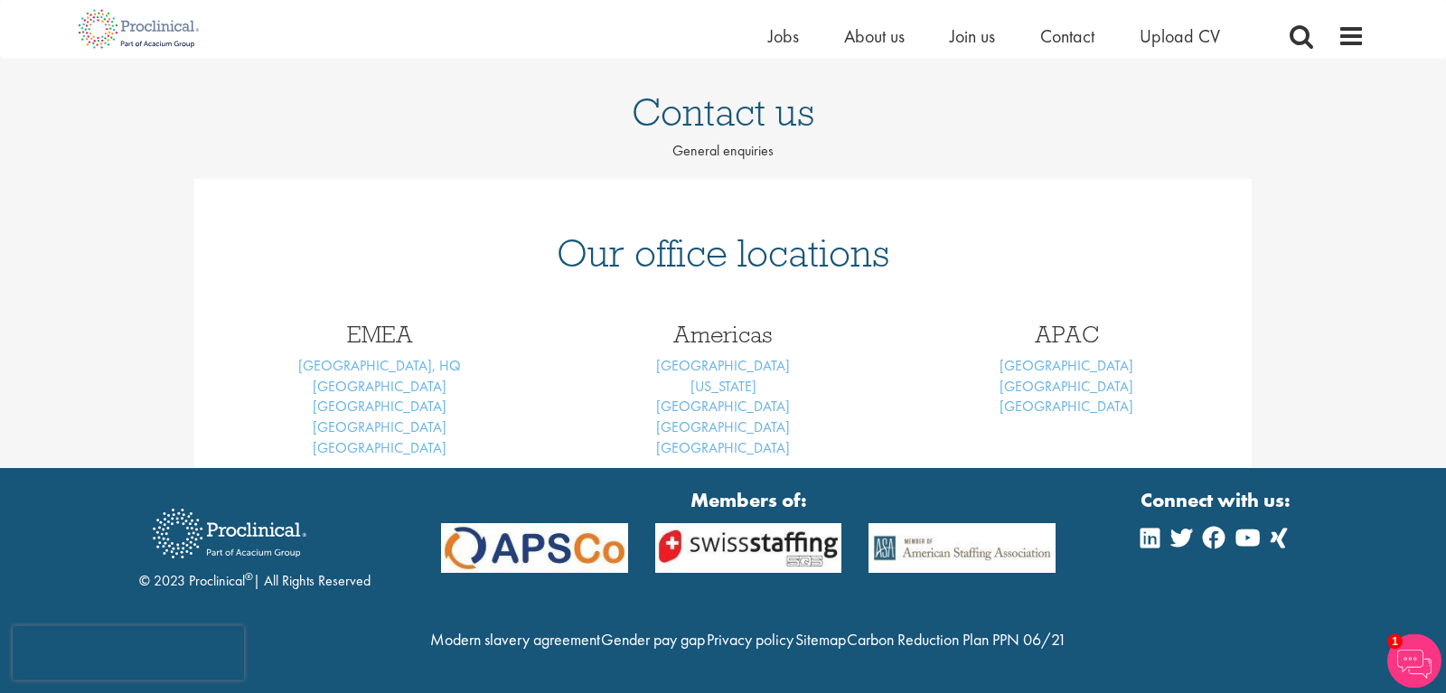
scroll to position [158, 0]
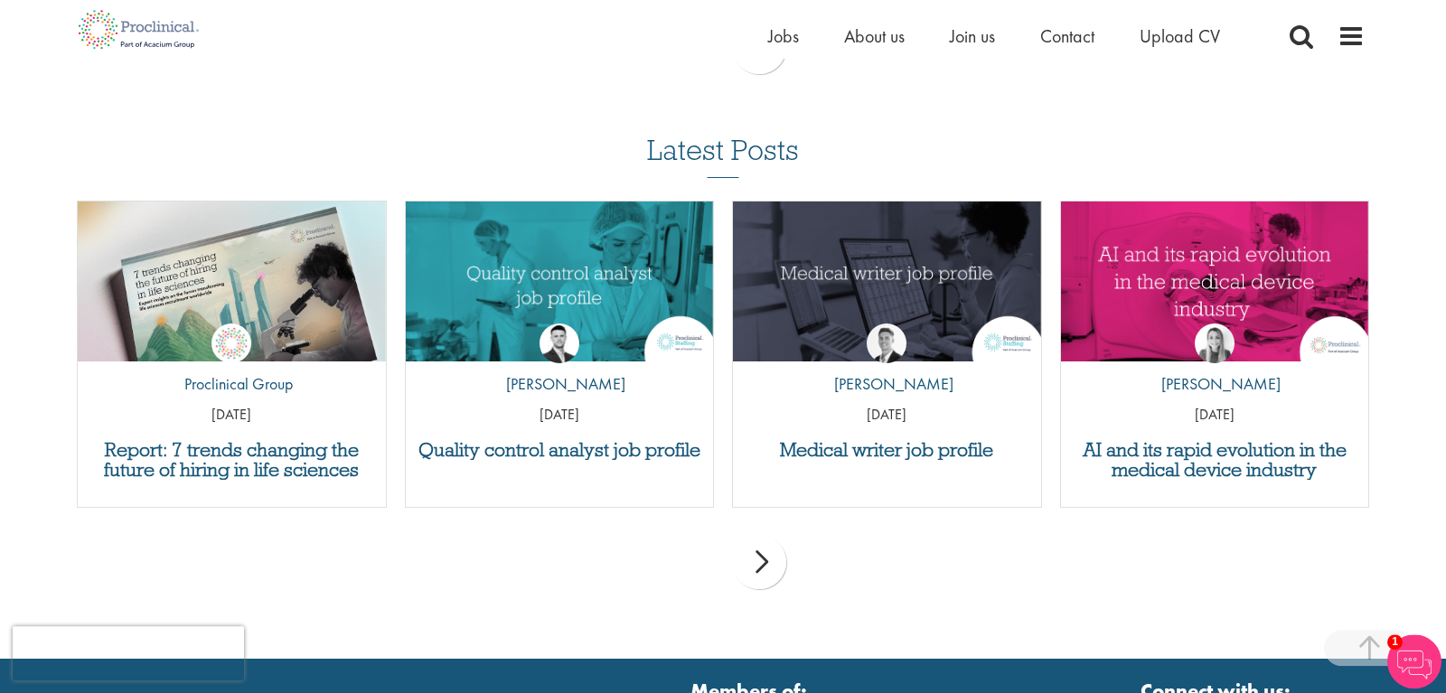
scroll to position [788, 0]
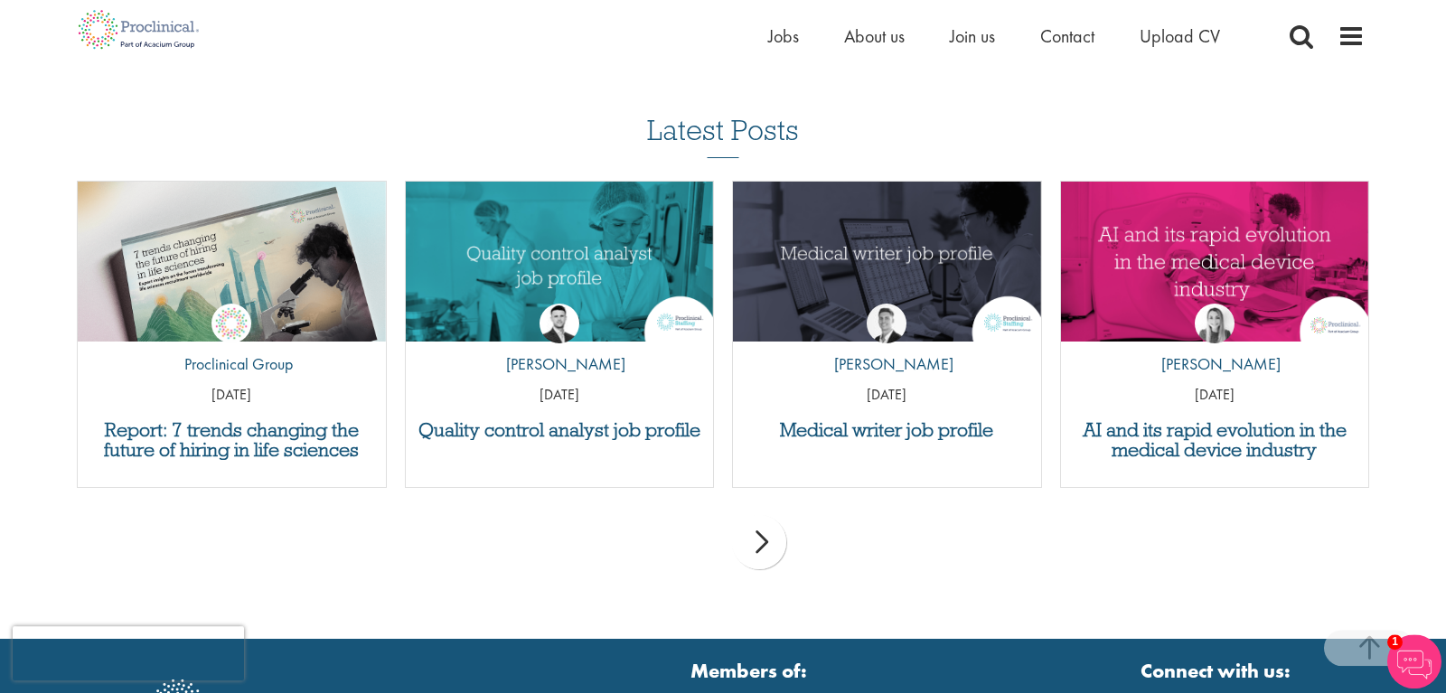
click at [832, 440] on div "Medical writer job profile by [PERSON_NAME] [DATE]" at bounding box center [887, 334] width 310 height 307
click at [889, 434] on h3 "Medical writer job profile" at bounding box center [887, 430] width 290 height 20
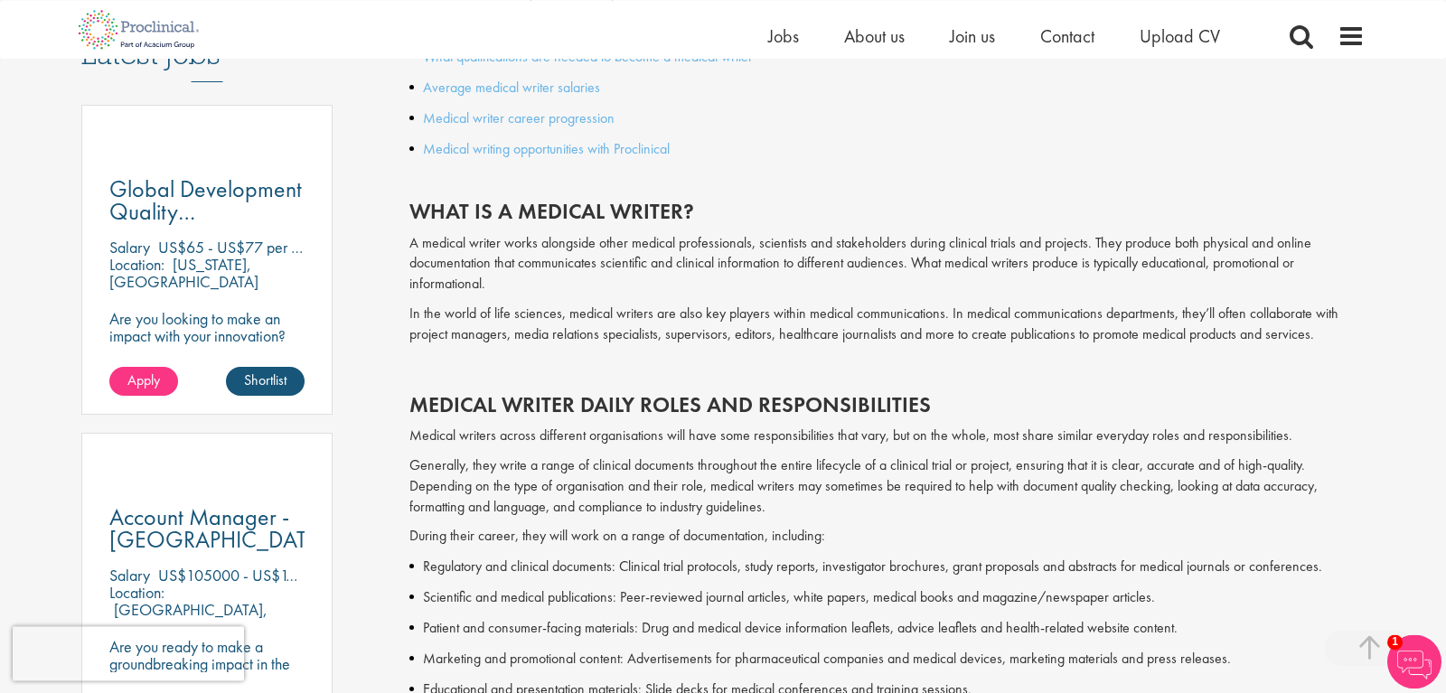
scroll to position [989, 0]
